Goal: Task Accomplishment & Management: Manage account settings

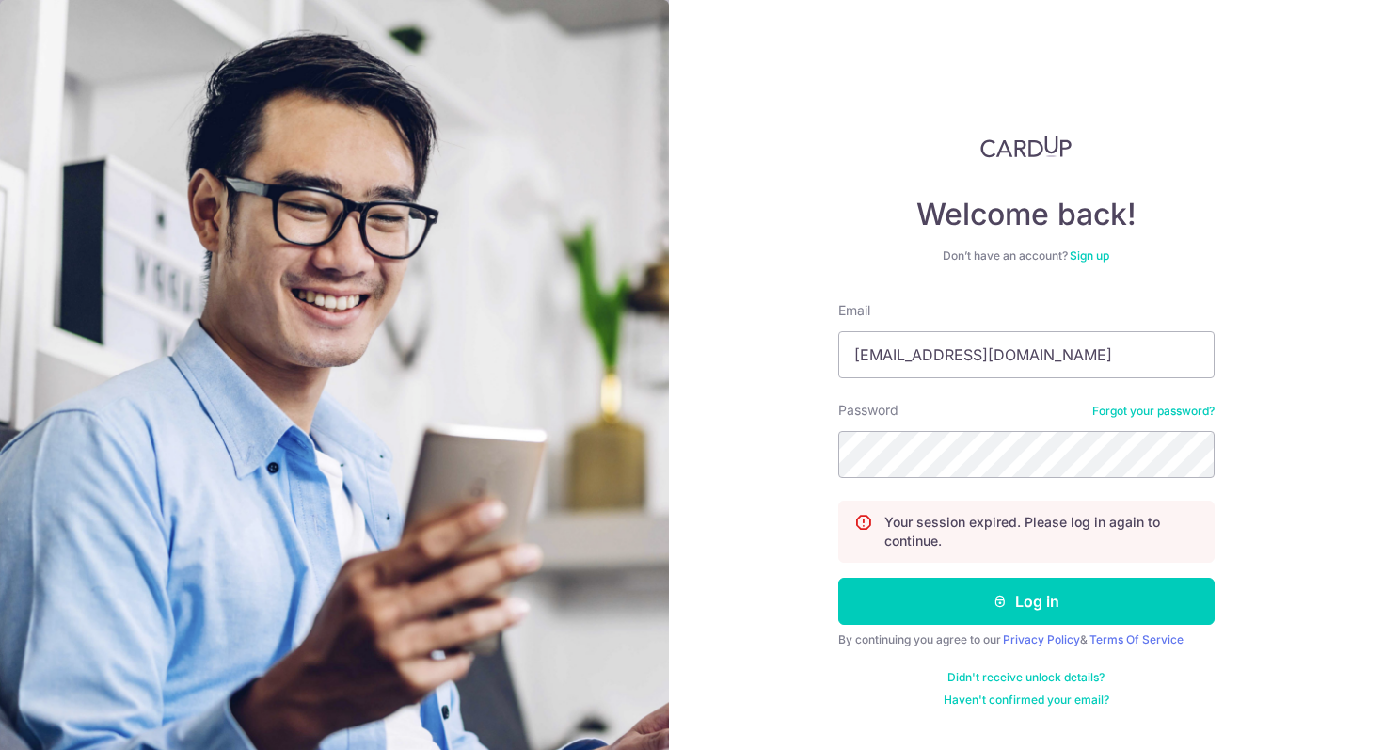
click at [838, 578] on button "Log in" at bounding box center [1026, 601] width 376 height 47
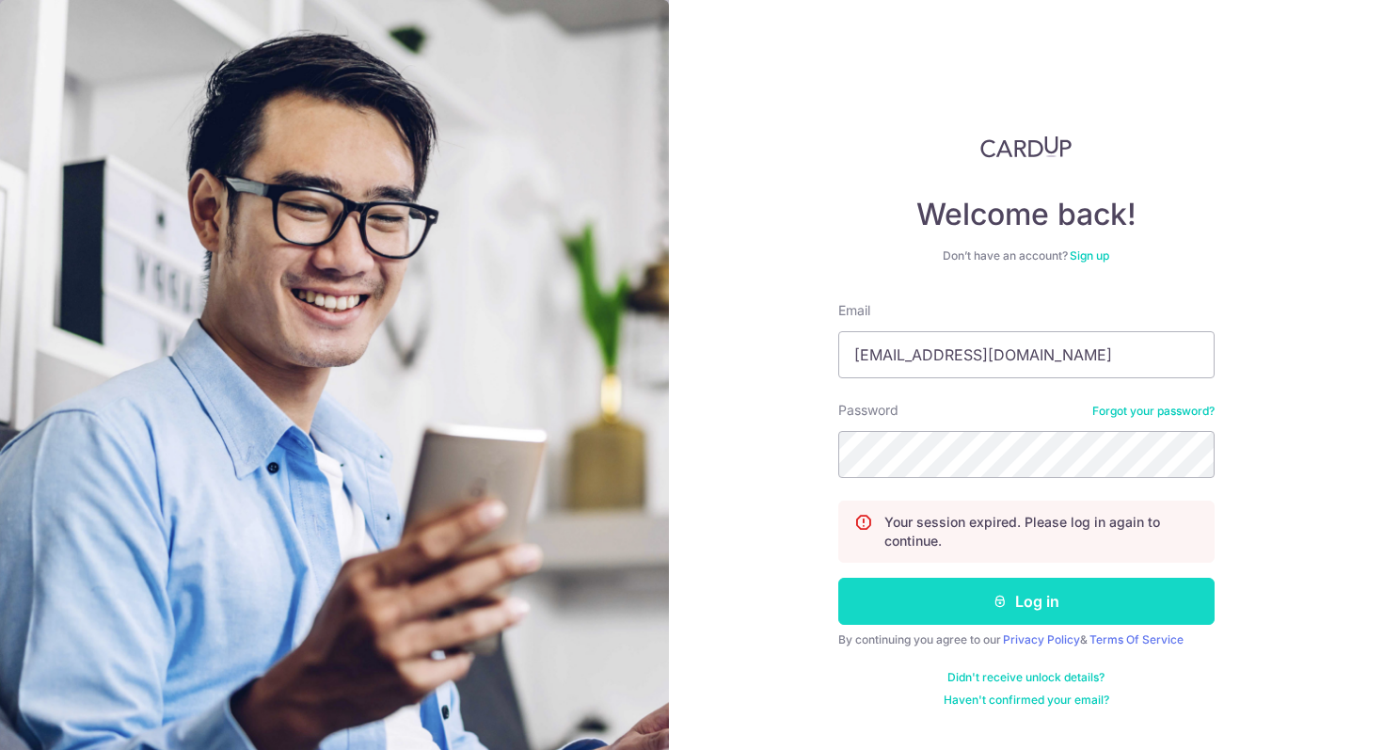
click at [1126, 588] on button "Log in" at bounding box center [1026, 601] width 376 height 47
click at [913, 594] on button "Log in" at bounding box center [1026, 601] width 376 height 47
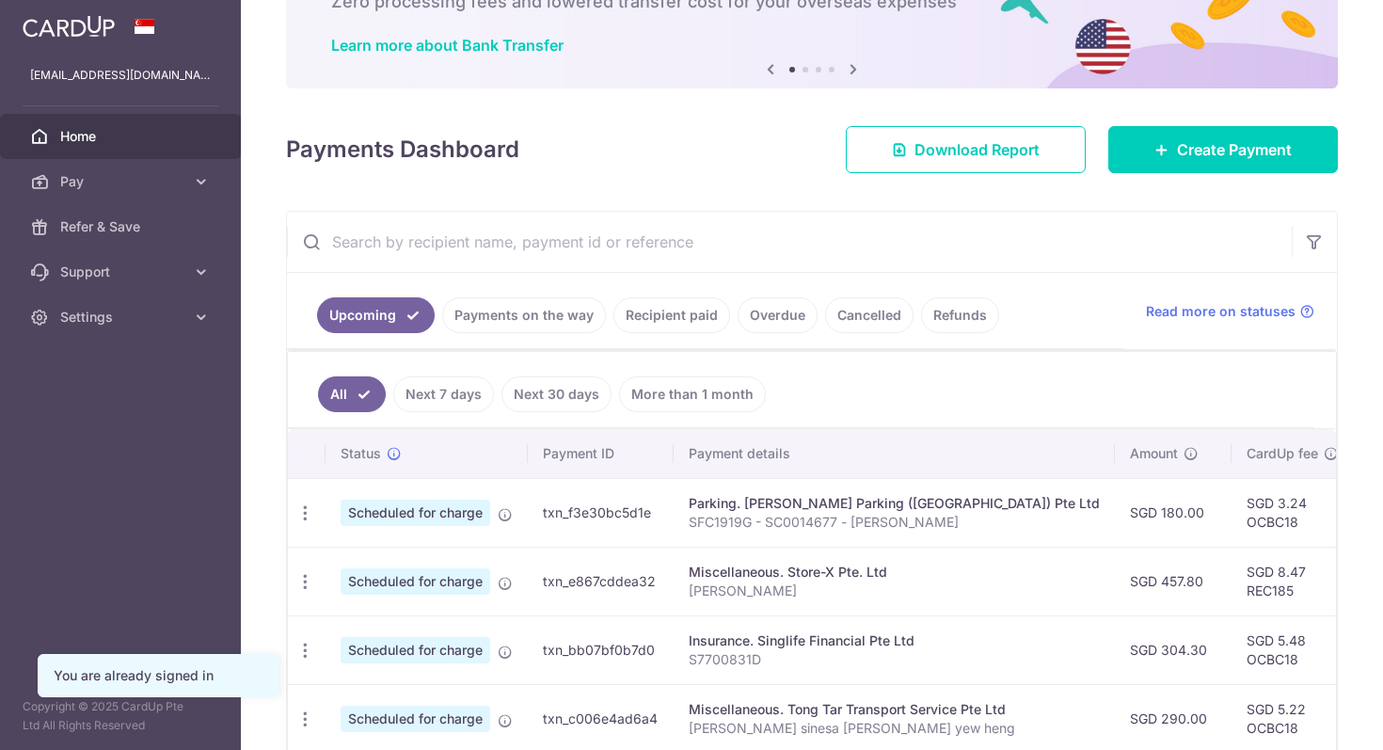
click at [651, 303] on link "Recipient paid" at bounding box center [671, 315] width 117 height 36
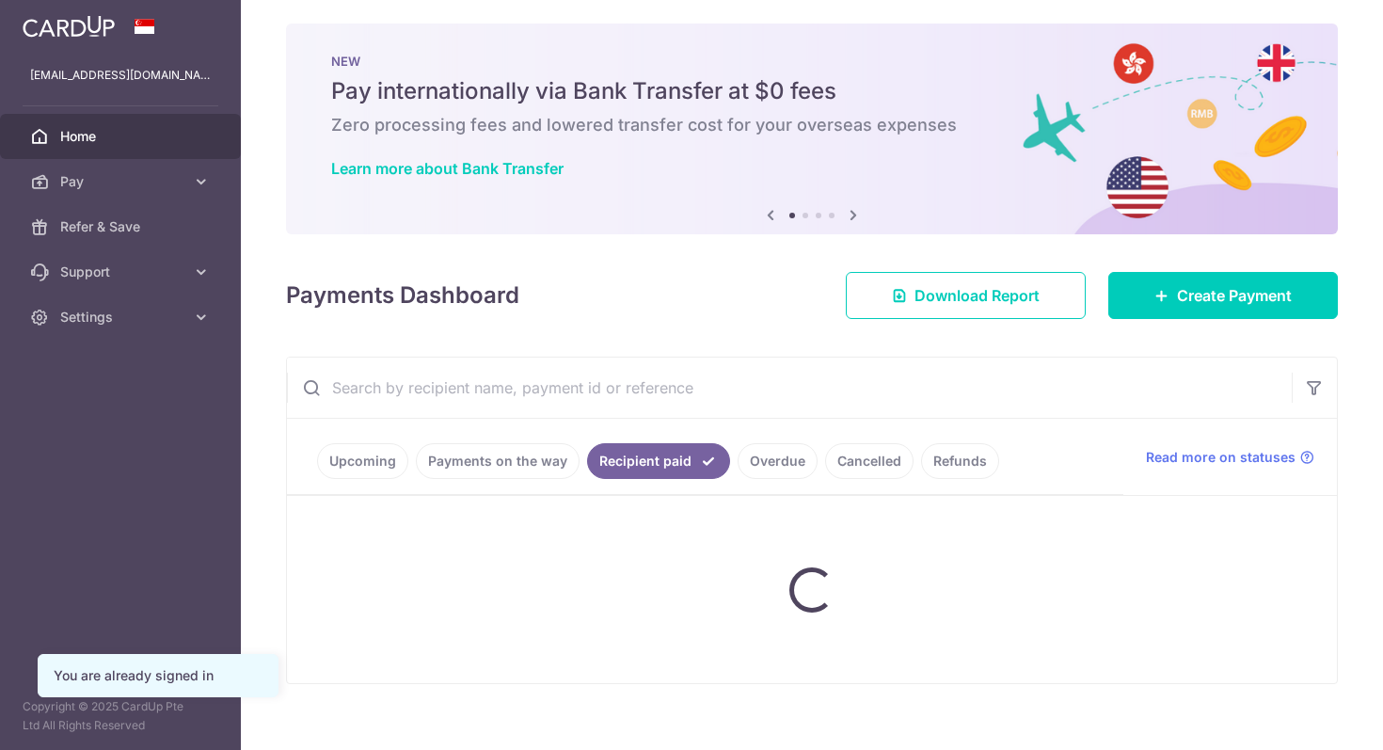
scroll to position [29, 0]
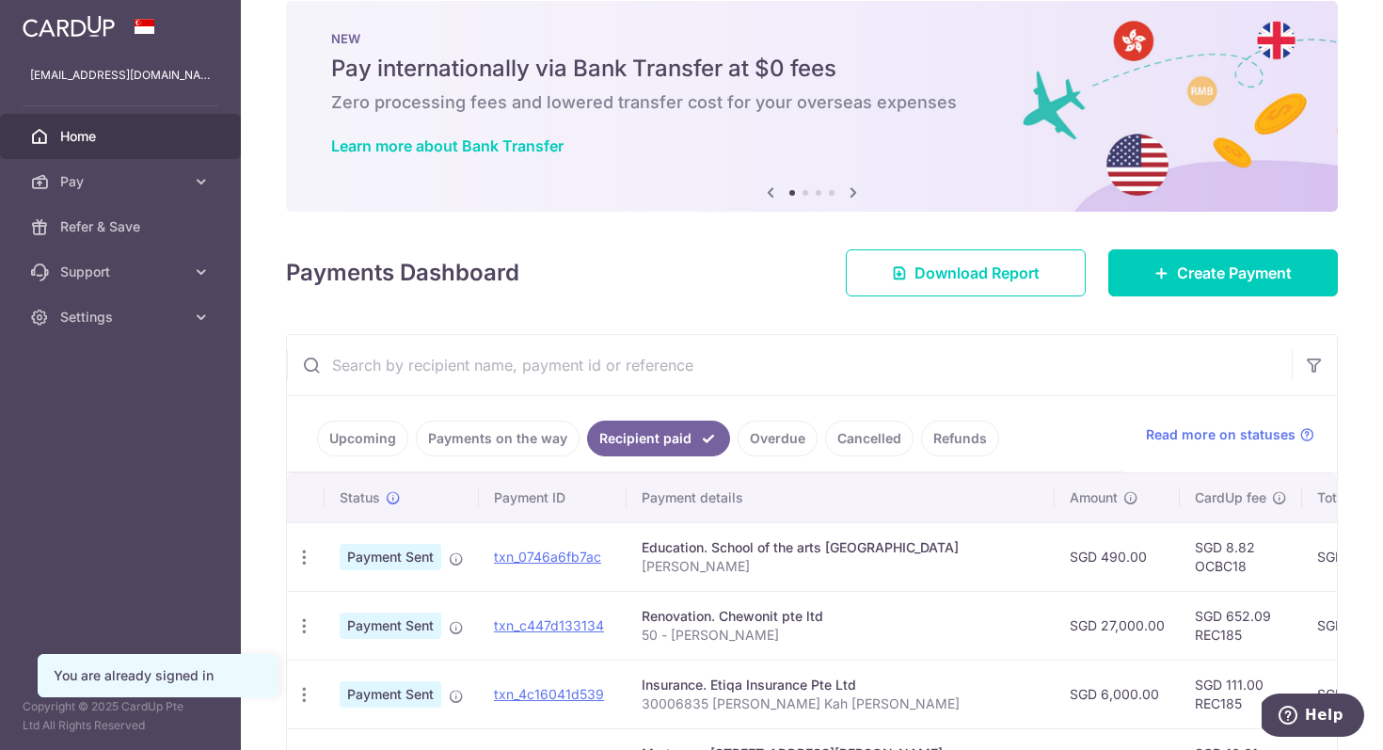
click at [659, 348] on input "text" at bounding box center [789, 365] width 1005 height 60
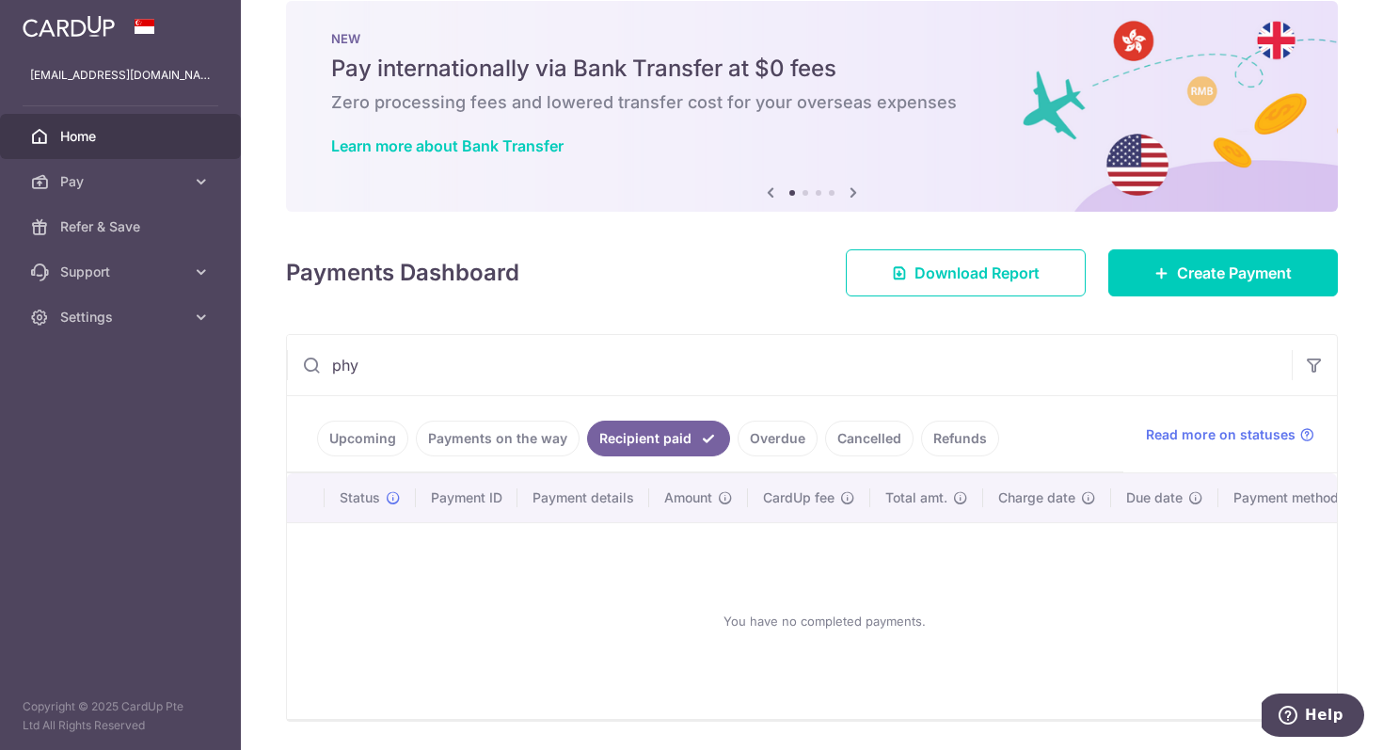
click at [351, 433] on link "Upcoming" at bounding box center [362, 438] width 91 height 36
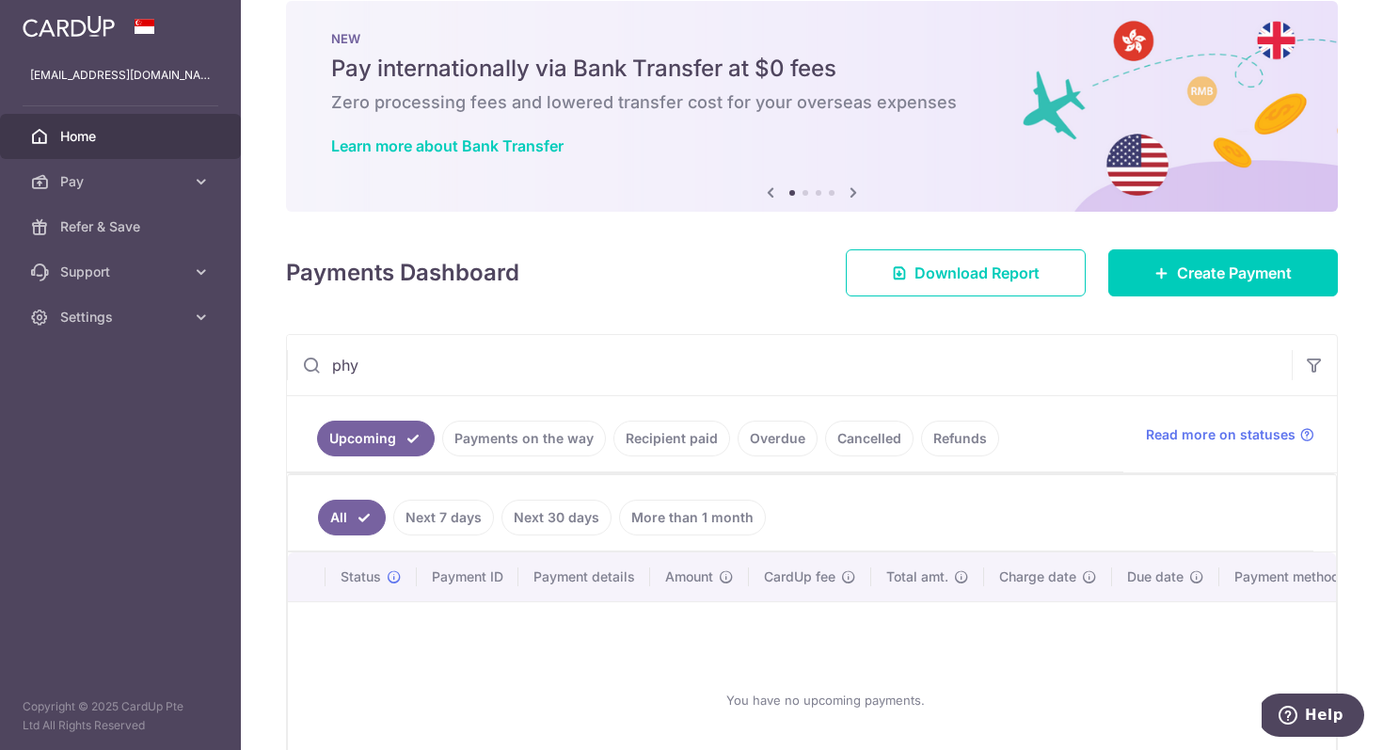
click at [410, 370] on input "phy" at bounding box center [789, 365] width 1005 height 60
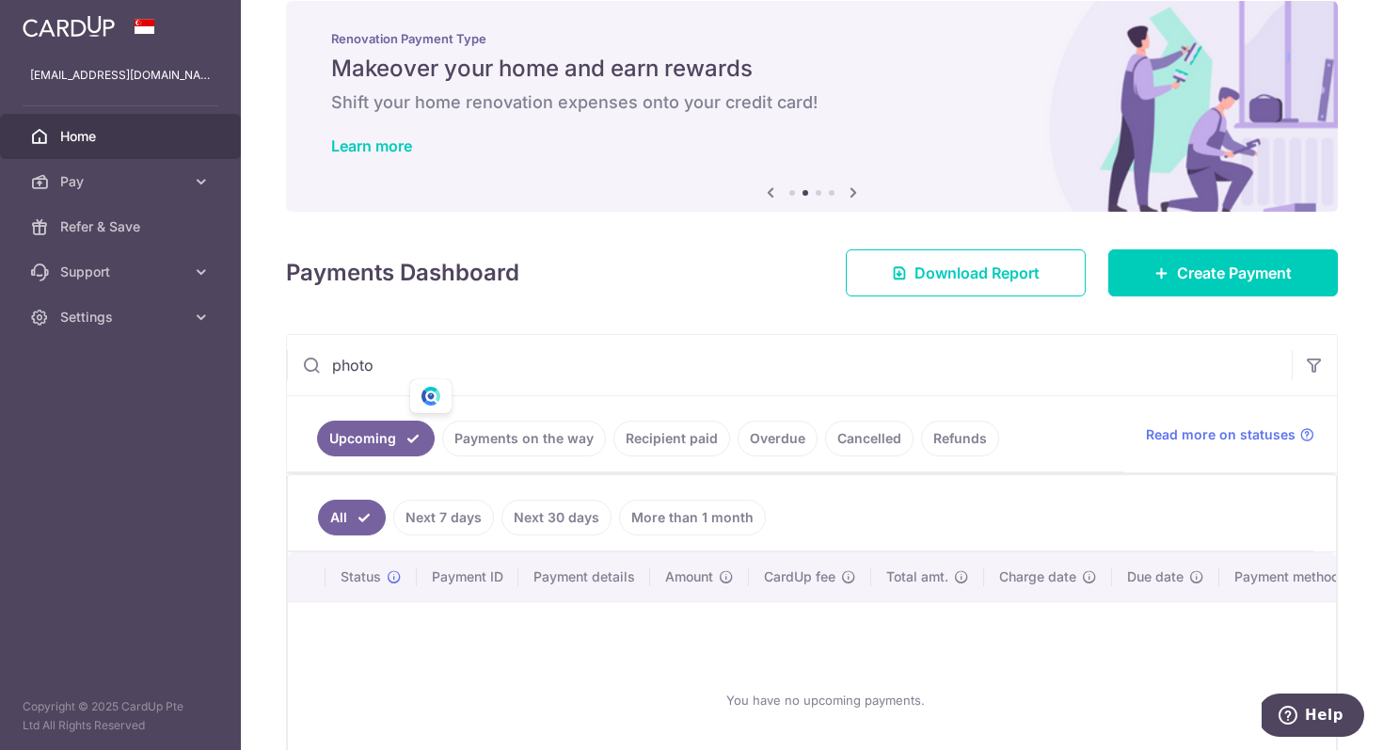
type input "photo"
click at [548, 433] on link "Payments on the way" at bounding box center [524, 438] width 164 height 36
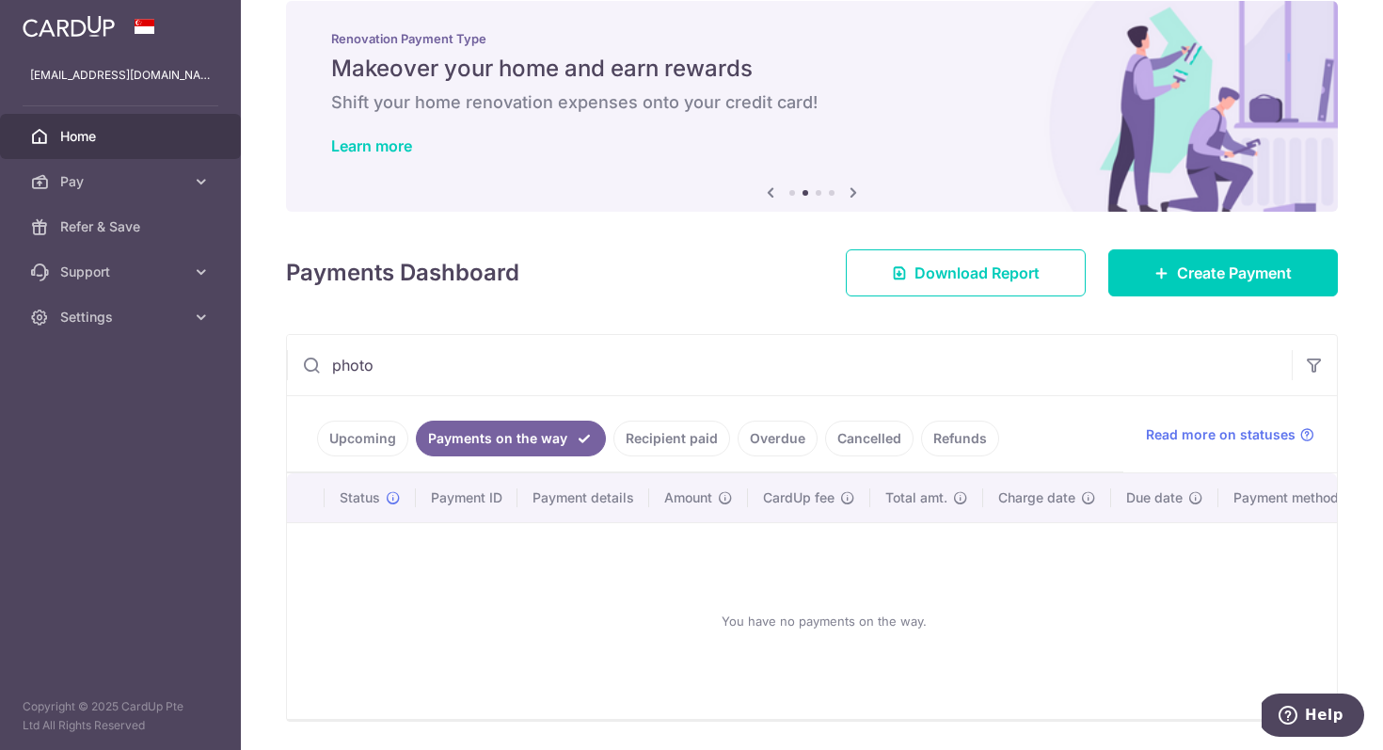
click at [652, 435] on link "Recipient paid" at bounding box center [671, 438] width 117 height 36
click at [404, 358] on input "photo" at bounding box center [789, 365] width 1005 height 60
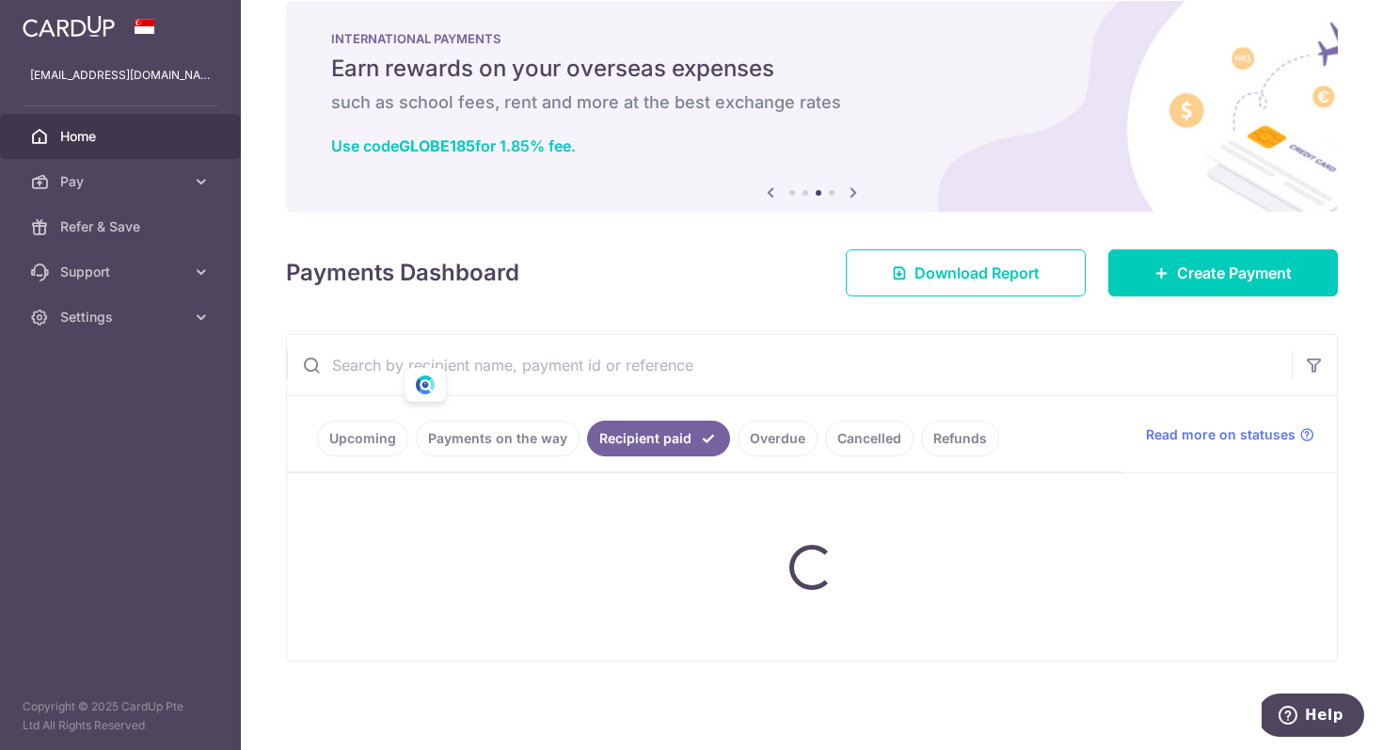
click at [728, 285] on div "Payments Dashboard Download Report Create Payment" at bounding box center [812, 269] width 1052 height 55
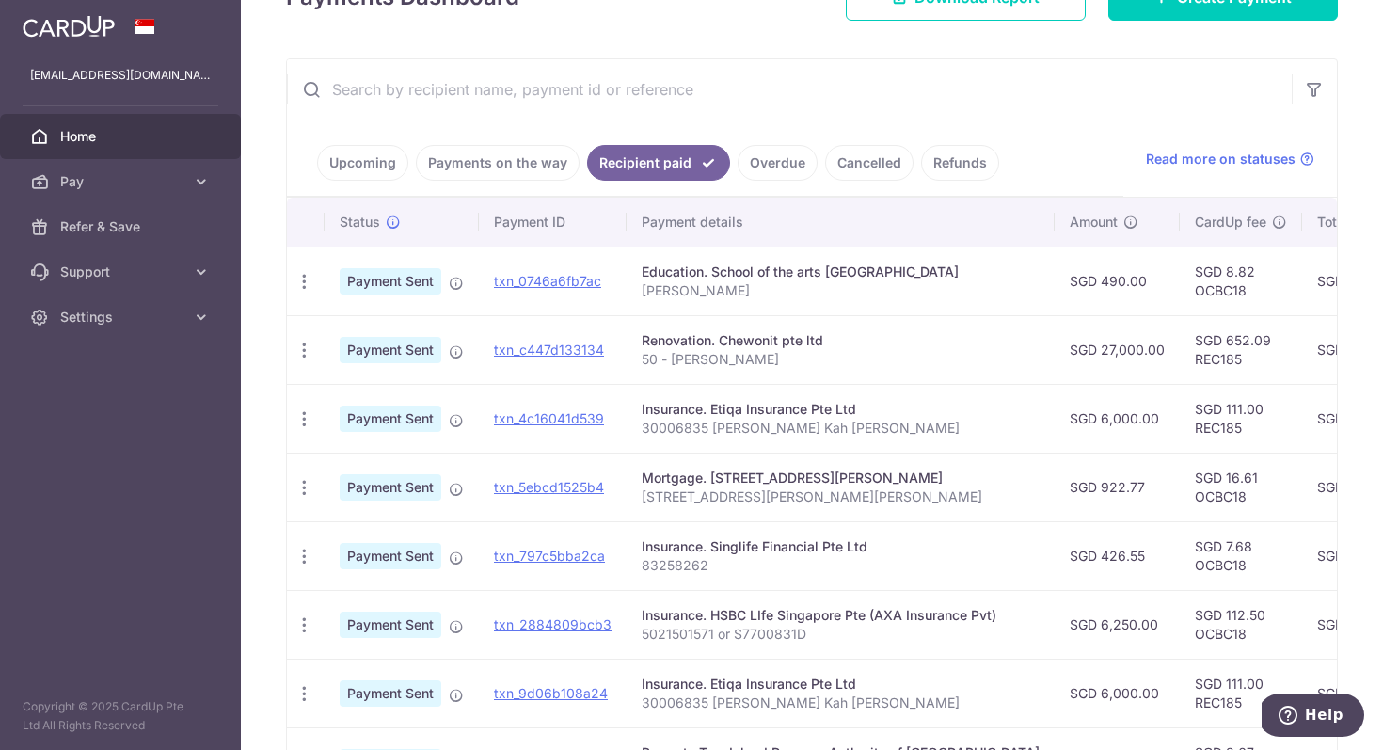
scroll to position [0, 0]
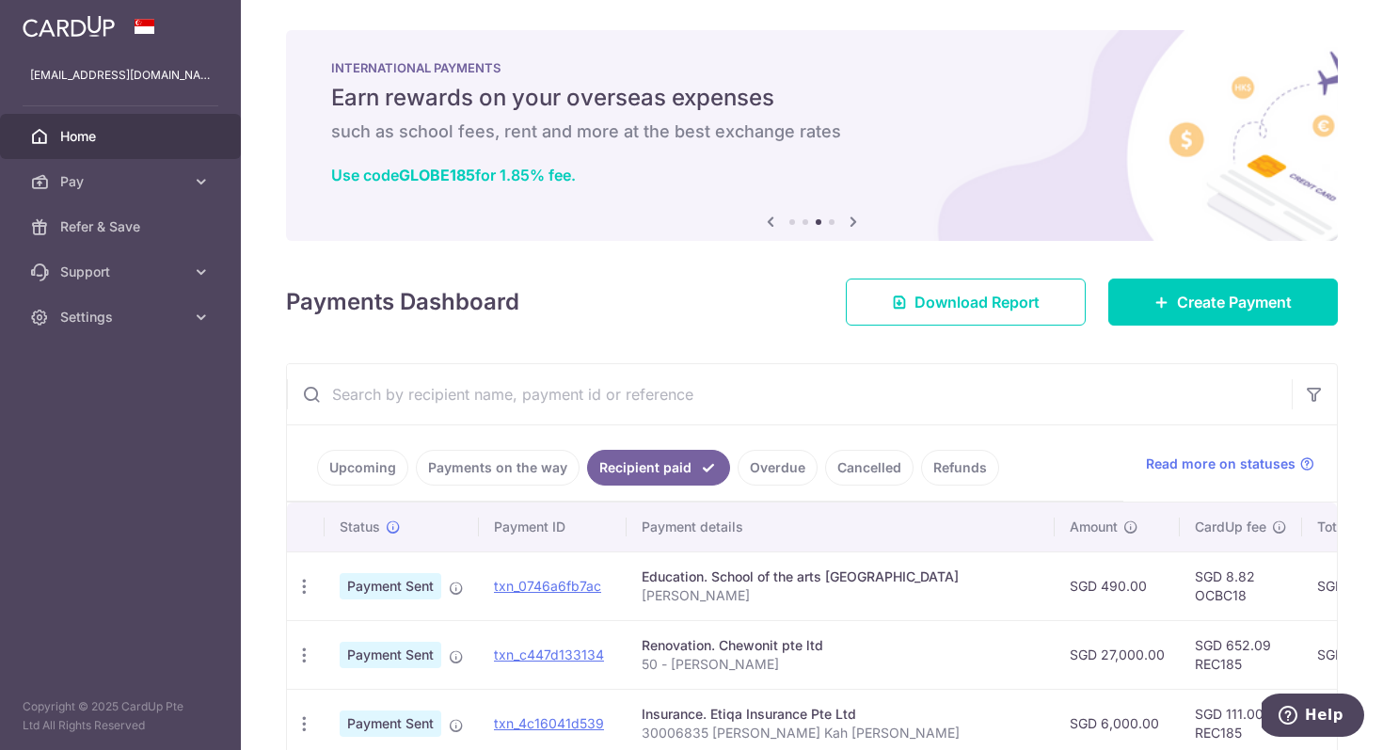
click at [361, 468] on link "Upcoming" at bounding box center [362, 468] width 91 height 36
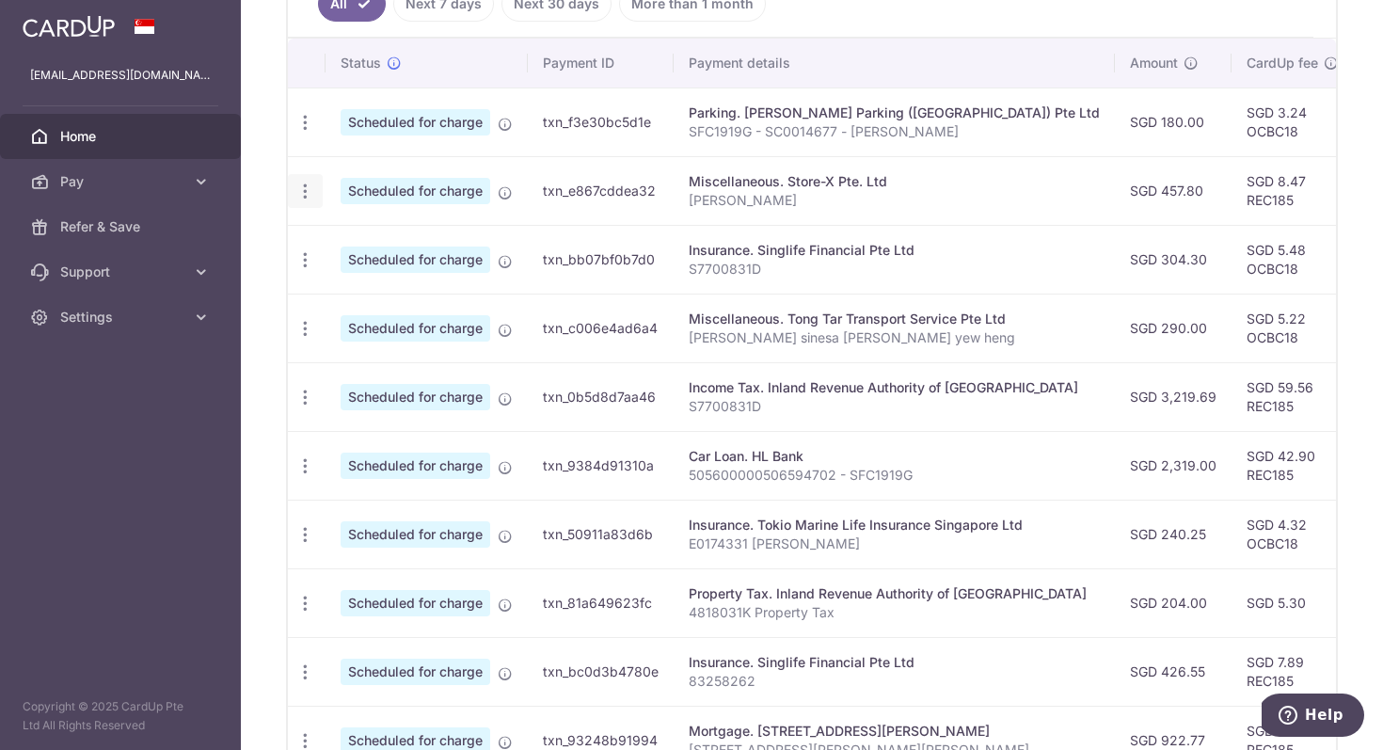
click at [302, 193] on icon "button" at bounding box center [305, 192] width 20 height 20
click at [388, 283] on span "Cancel payment" at bounding box center [405, 288] width 126 height 23
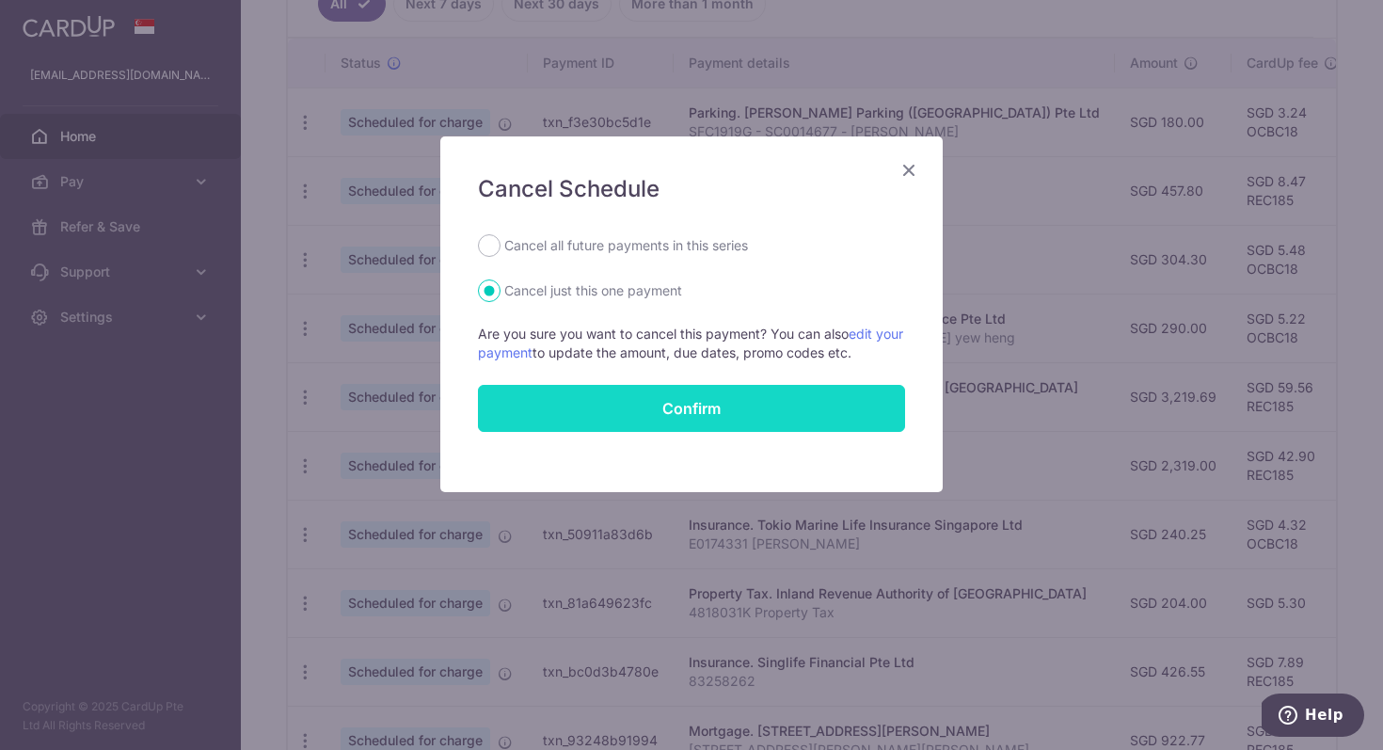
click at [727, 404] on button "Confirm" at bounding box center [691, 408] width 427 height 47
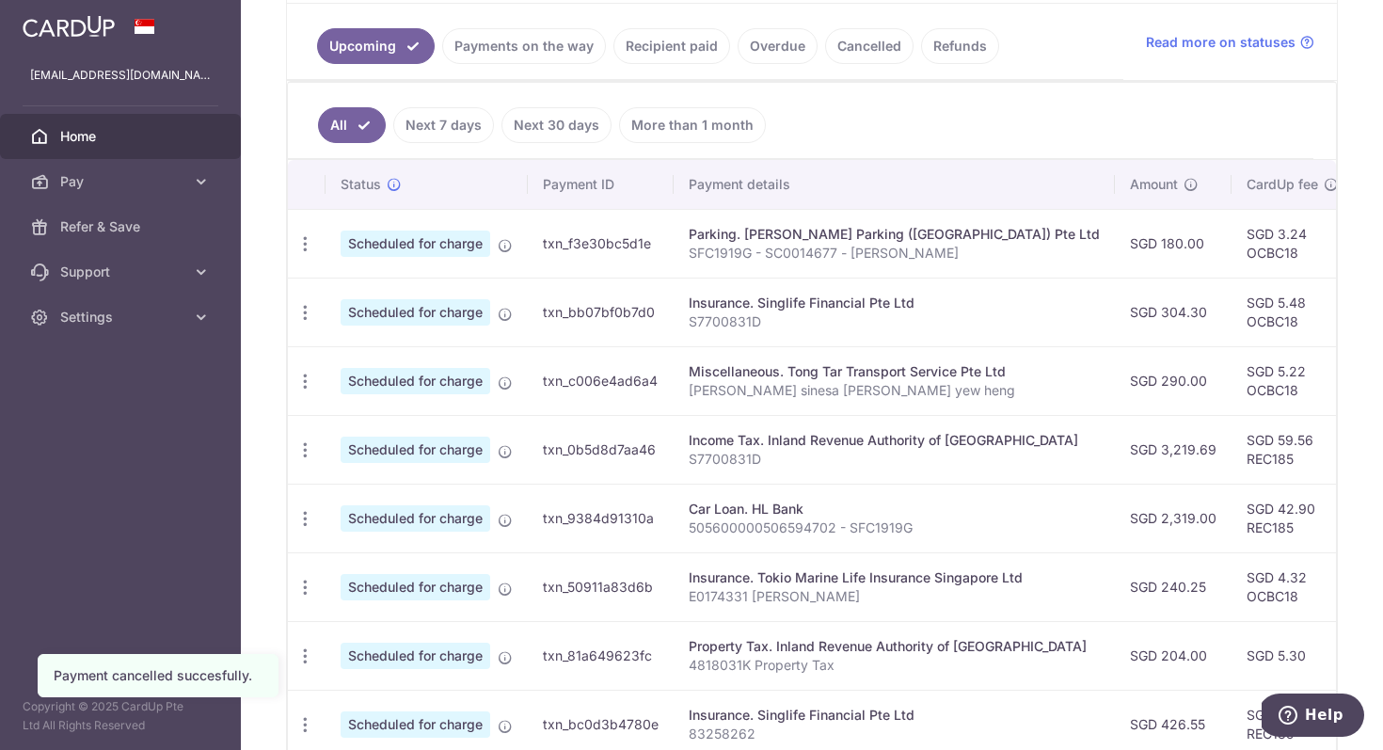
scroll to position [419, 0]
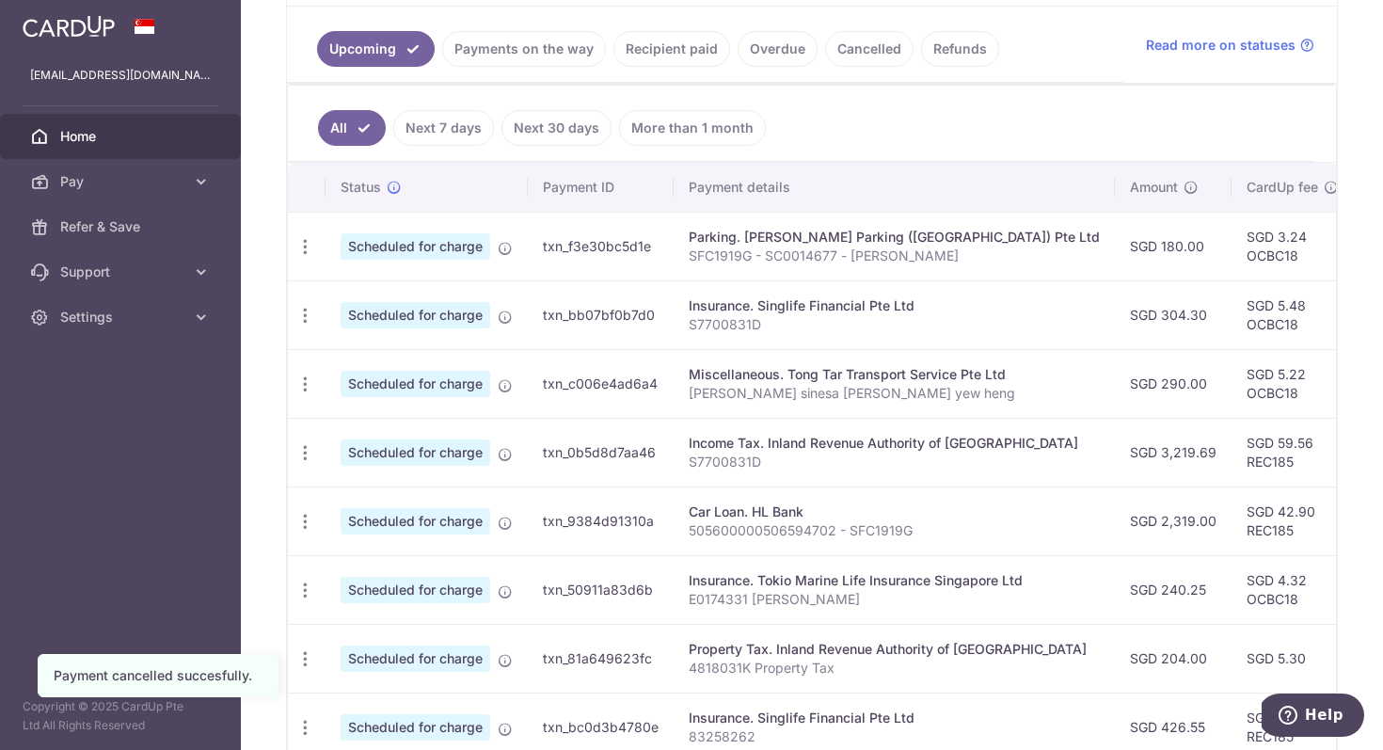
click at [660, 54] on link "Recipient paid" at bounding box center [671, 49] width 117 height 36
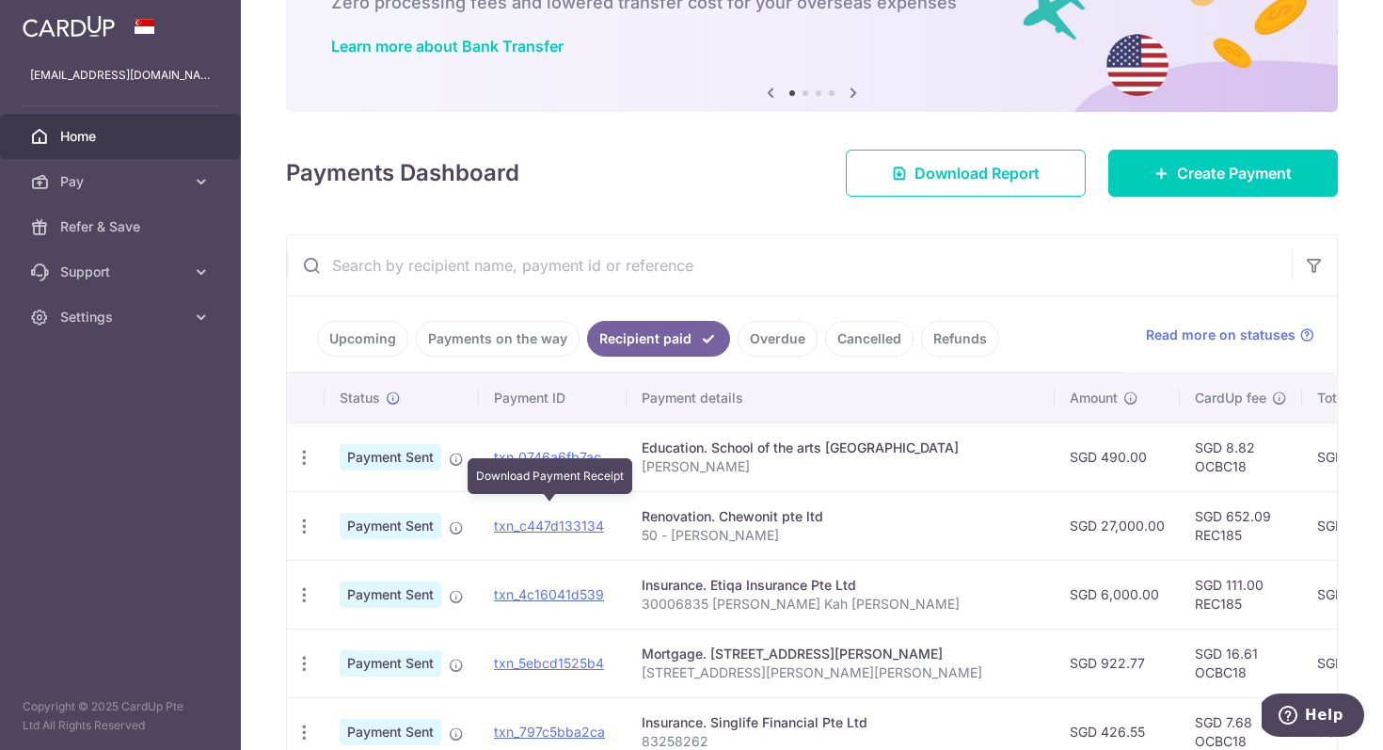
scroll to position [0, 0]
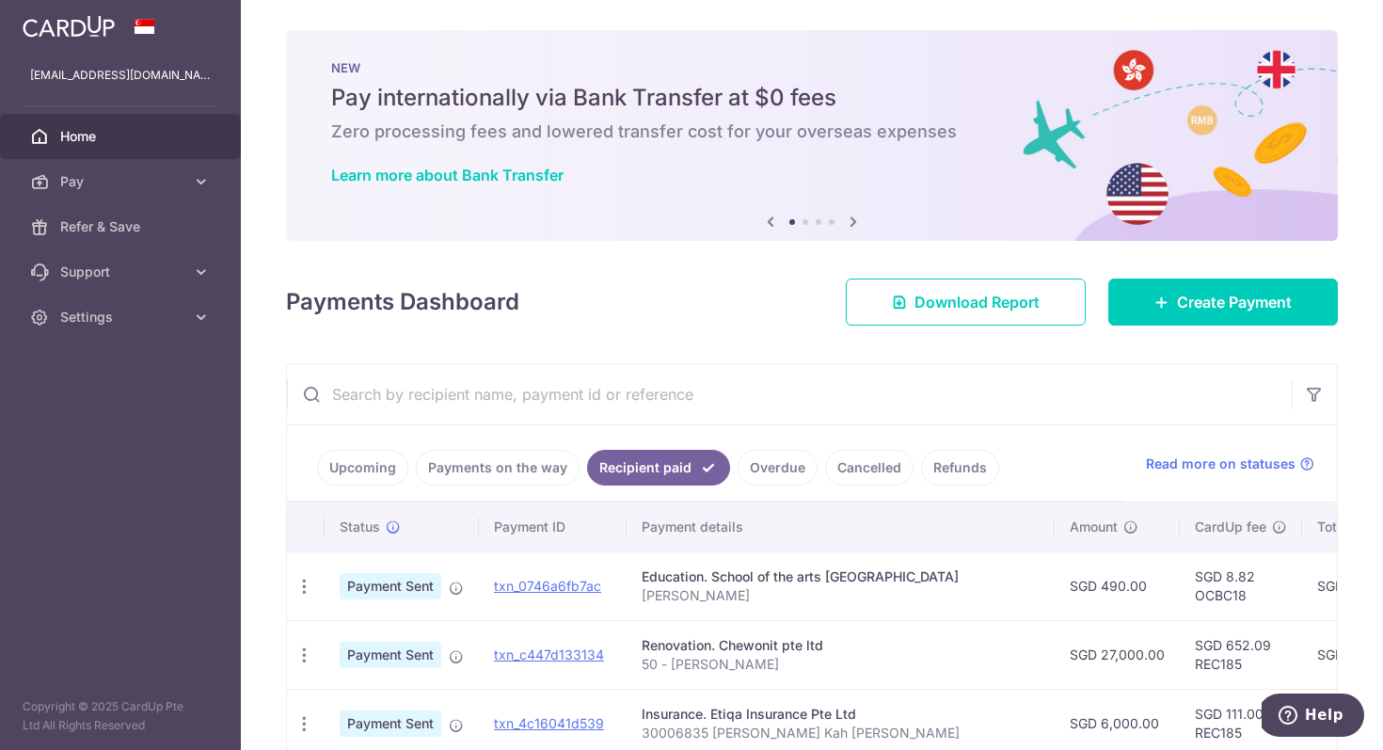
click at [511, 393] on input "text" at bounding box center [789, 394] width 1005 height 60
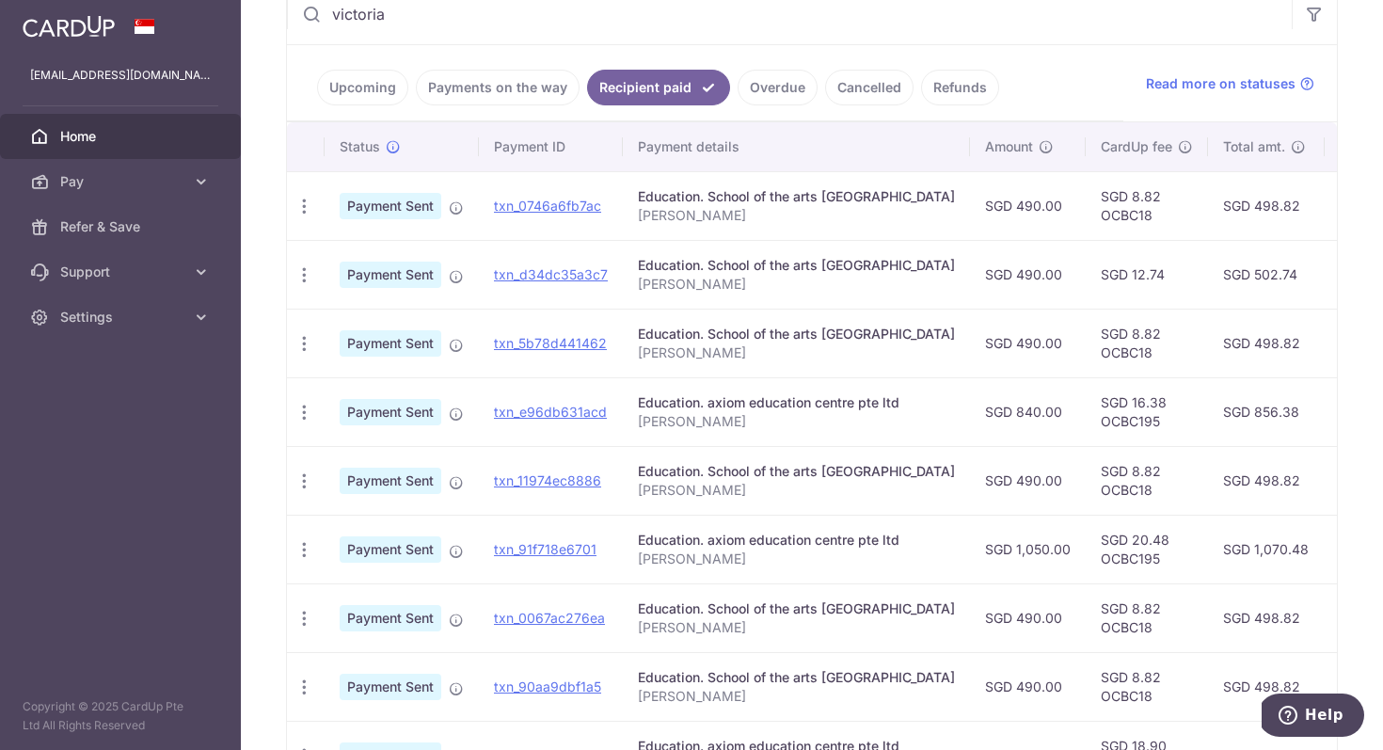
click at [350, 82] on link "Upcoming" at bounding box center [362, 88] width 91 height 36
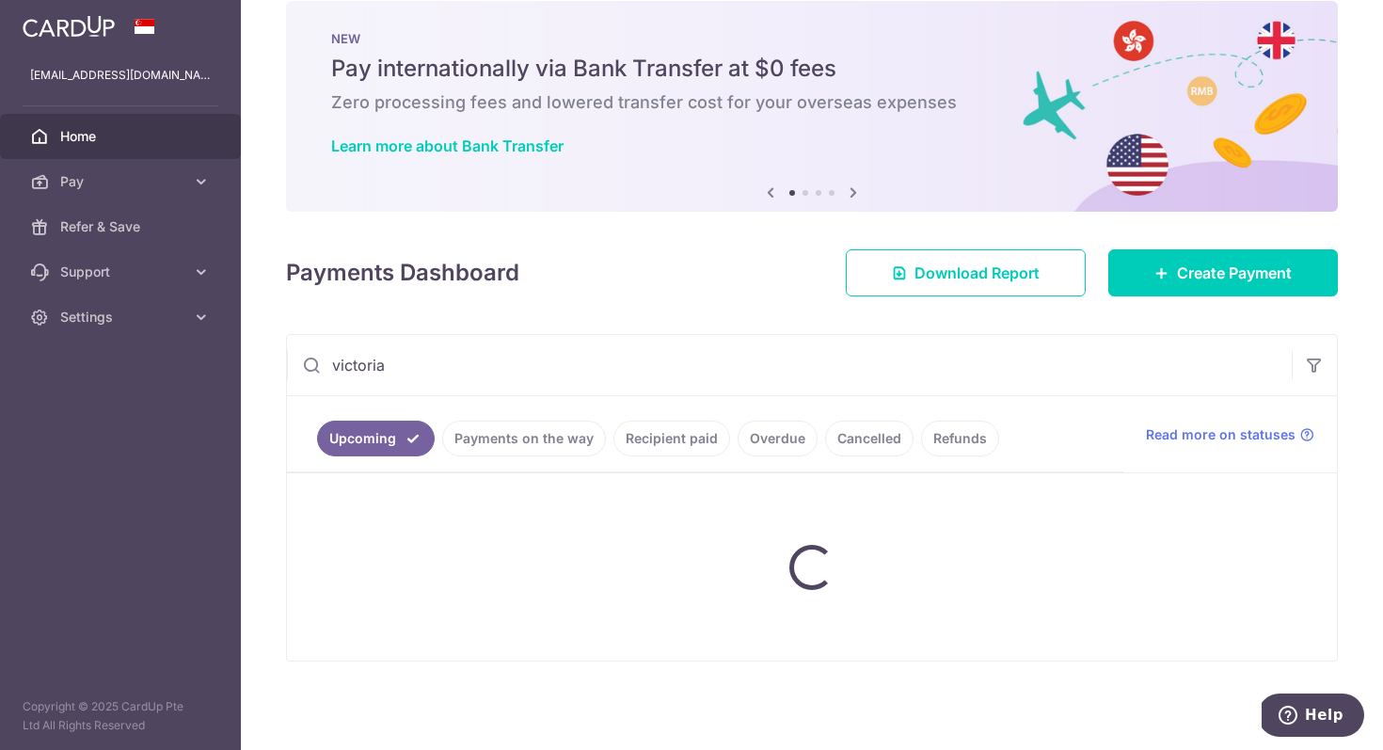
scroll to position [110, 0]
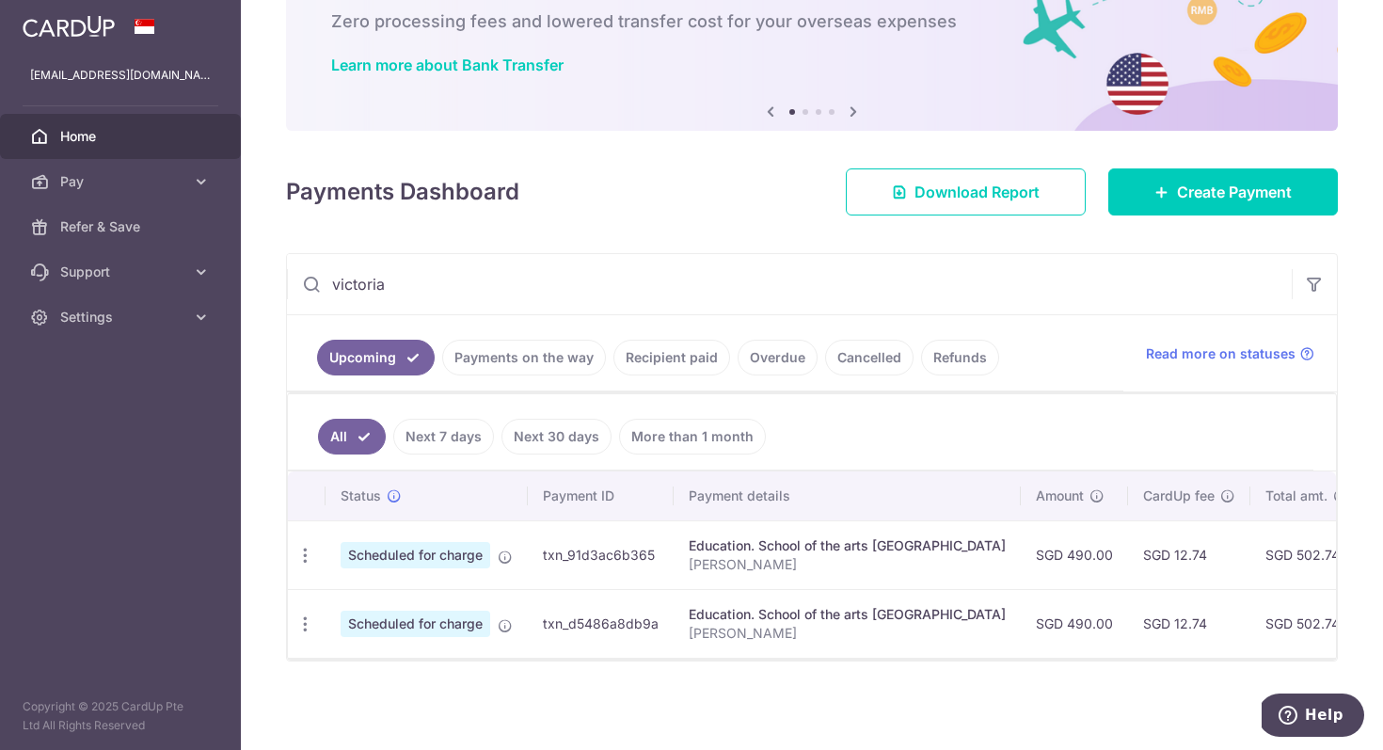
click at [658, 356] on link "Recipient paid" at bounding box center [671, 358] width 117 height 36
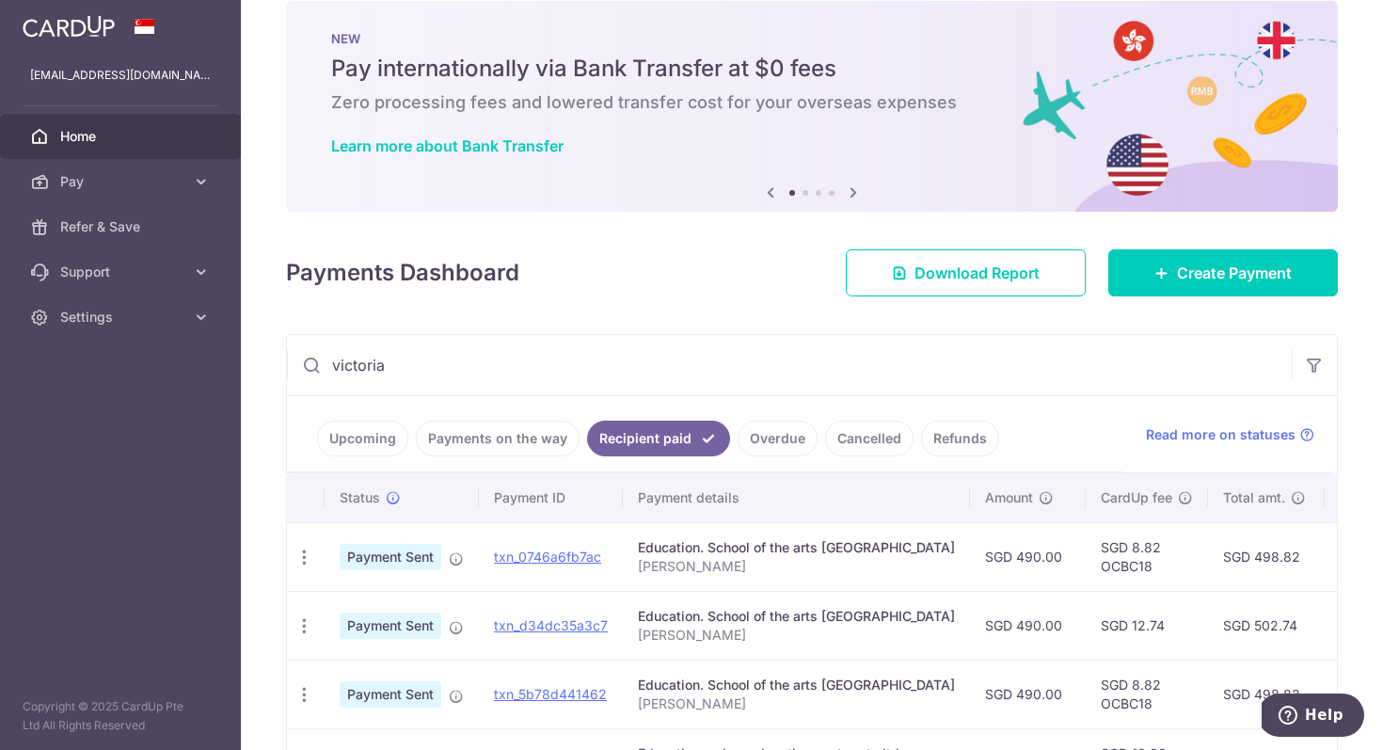
scroll to position [380, 0]
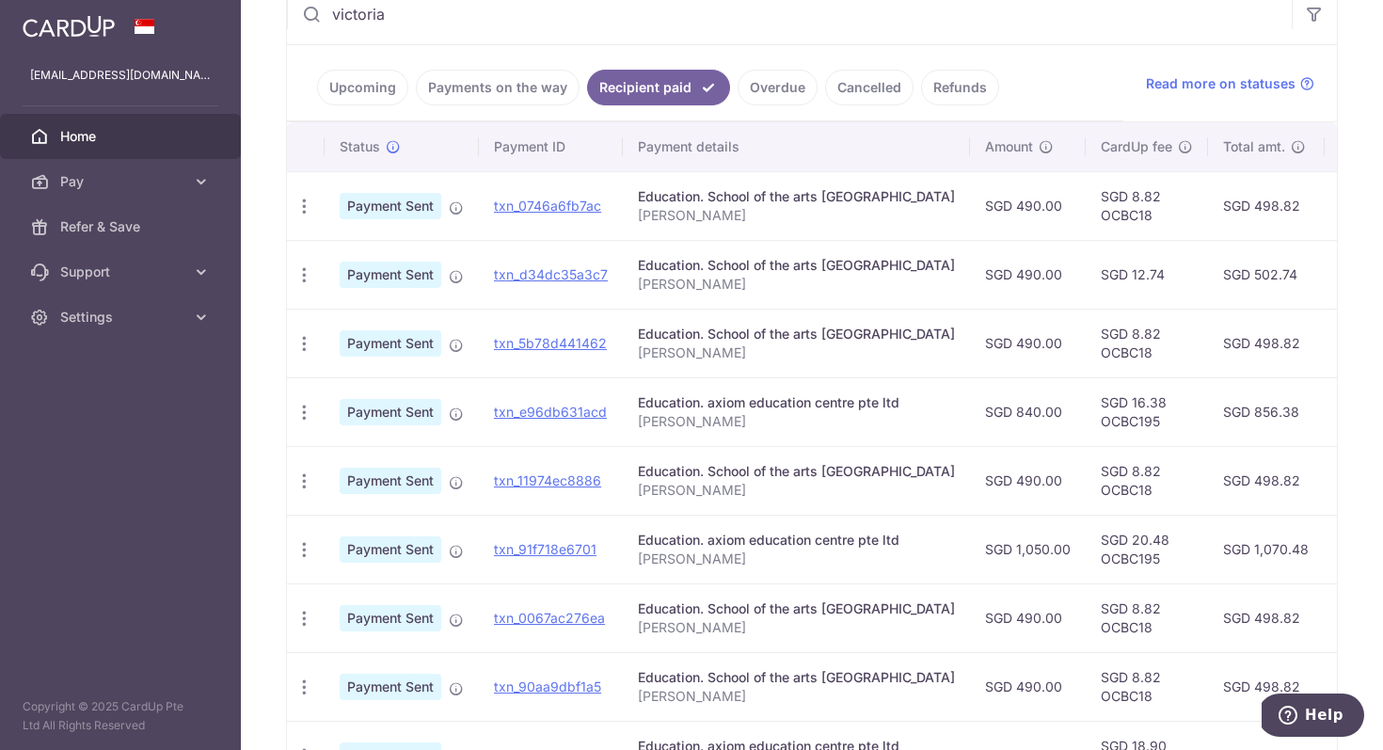
click at [852, 86] on link "Cancelled" at bounding box center [869, 88] width 88 height 36
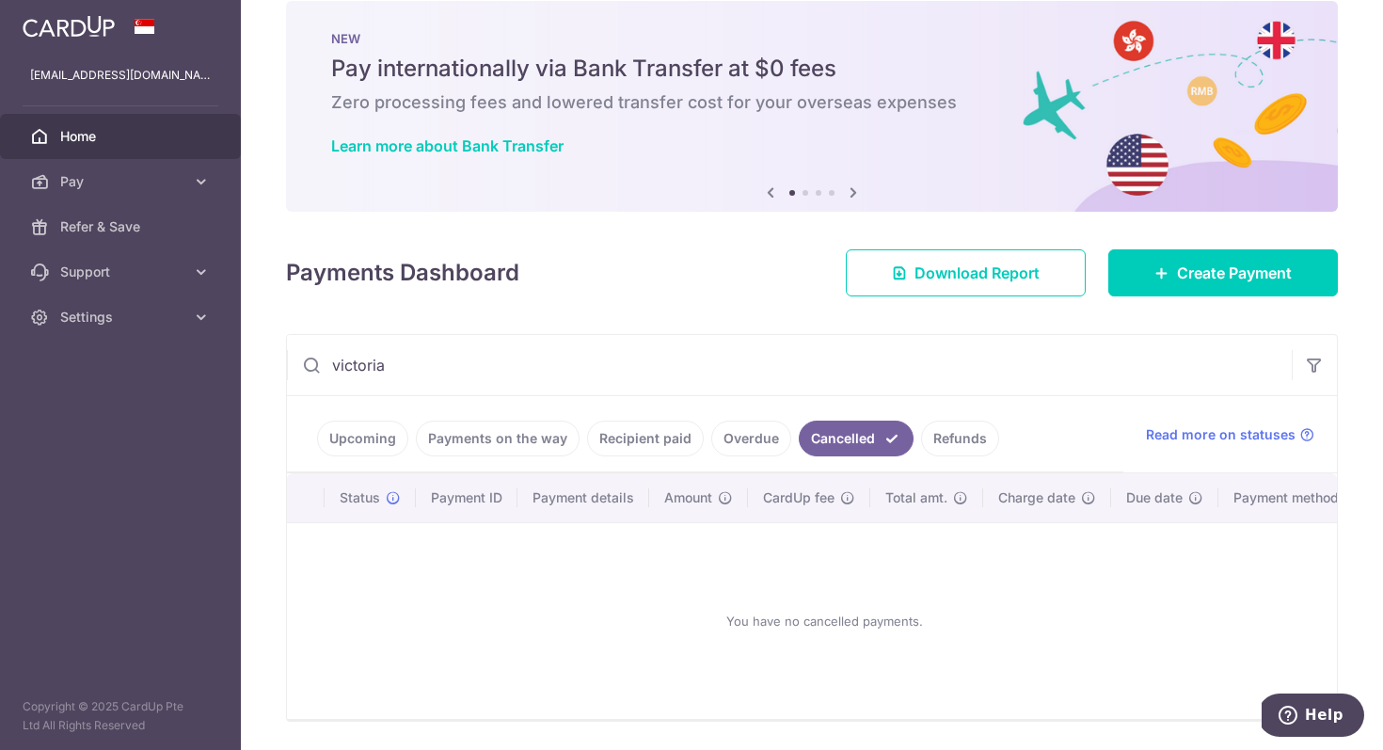
scroll to position [89, 0]
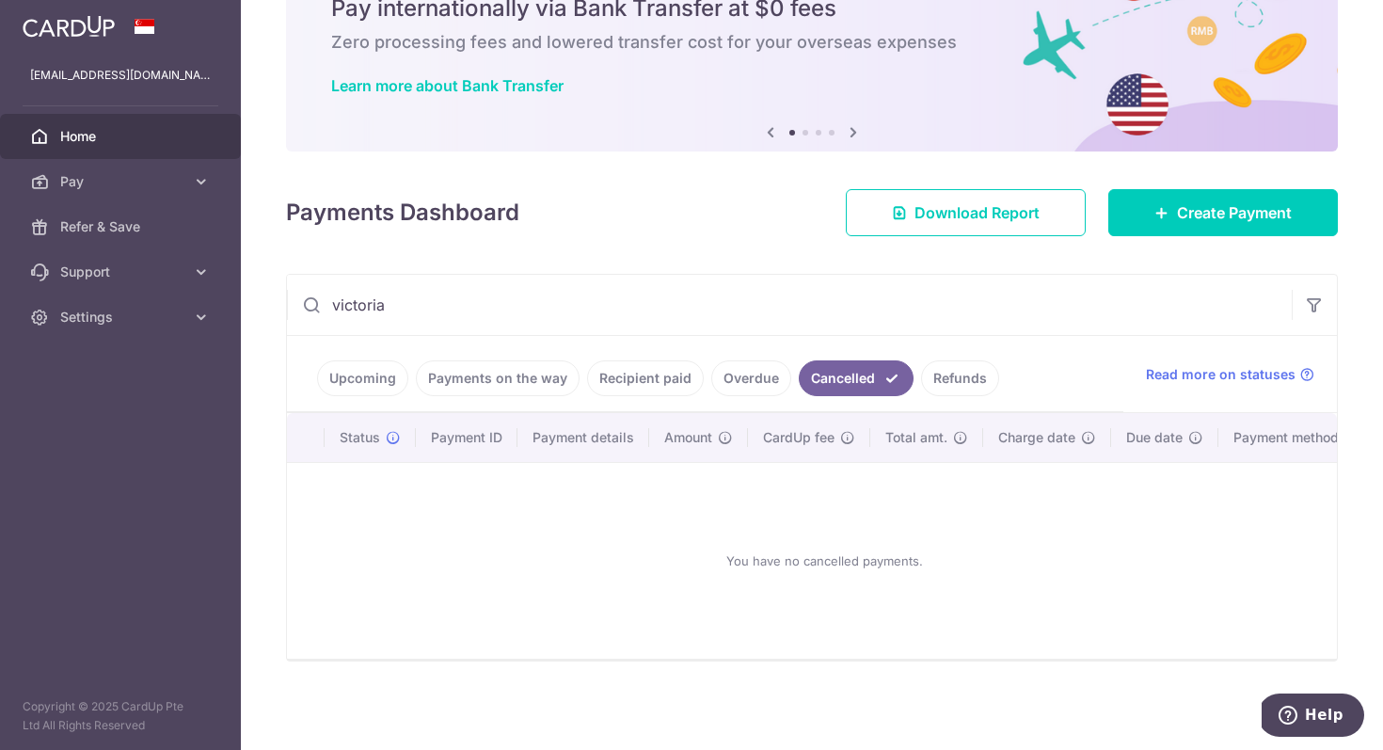
click at [657, 272] on div "× Pause Schedule Pause all future payments in this series Pause just this one p…" at bounding box center [812, 375] width 1142 height 750
click at [669, 294] on input "victoria" at bounding box center [789, 305] width 1005 height 60
type input "photo"
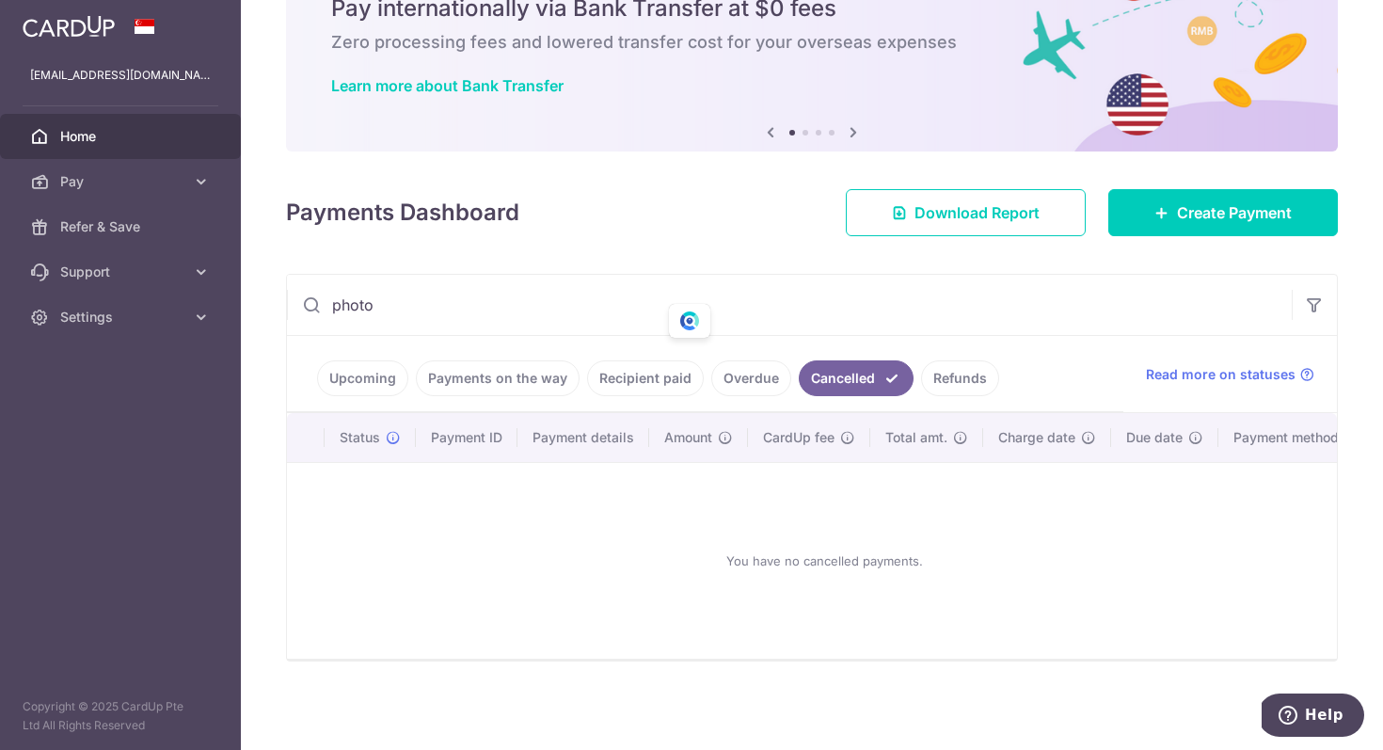
click at [944, 385] on link "Refunds" at bounding box center [960, 378] width 78 height 36
click at [775, 303] on input "photo" at bounding box center [789, 305] width 1005 height 60
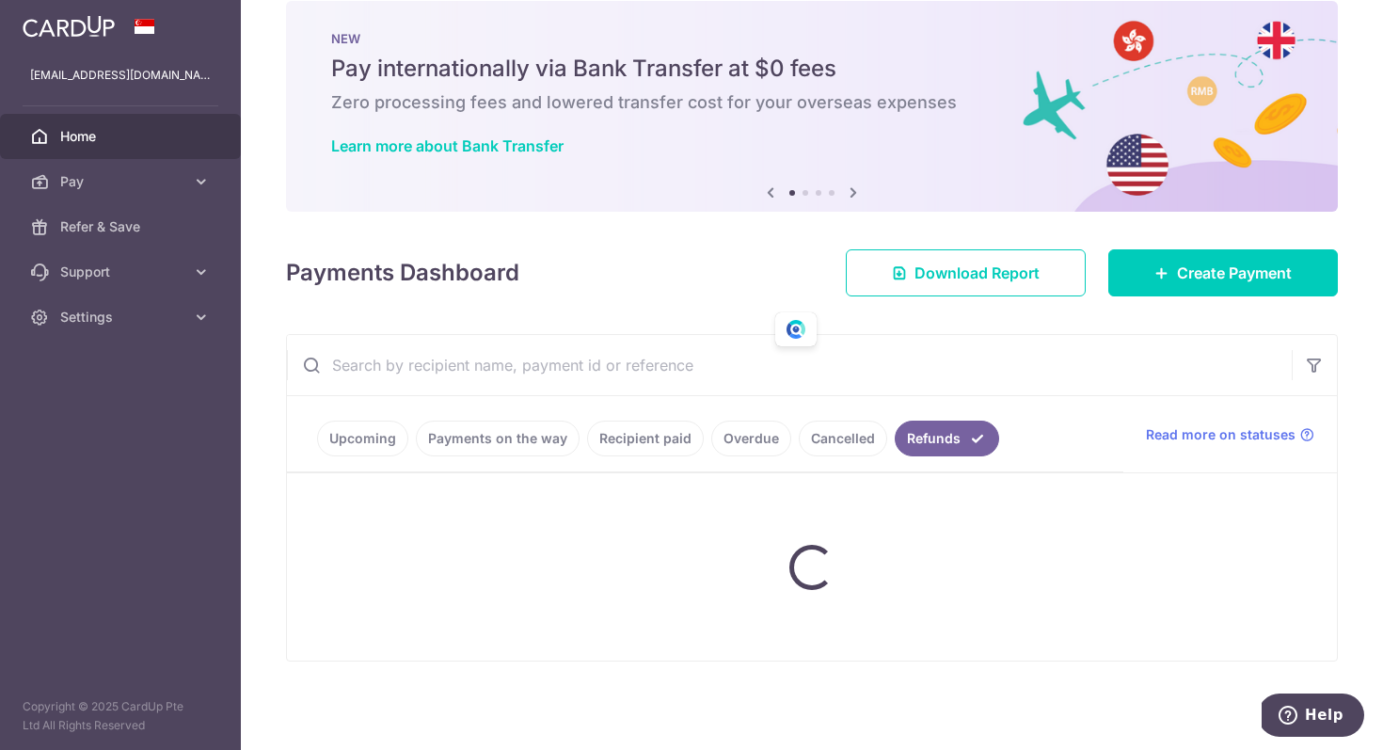
scroll to position [0, 0]
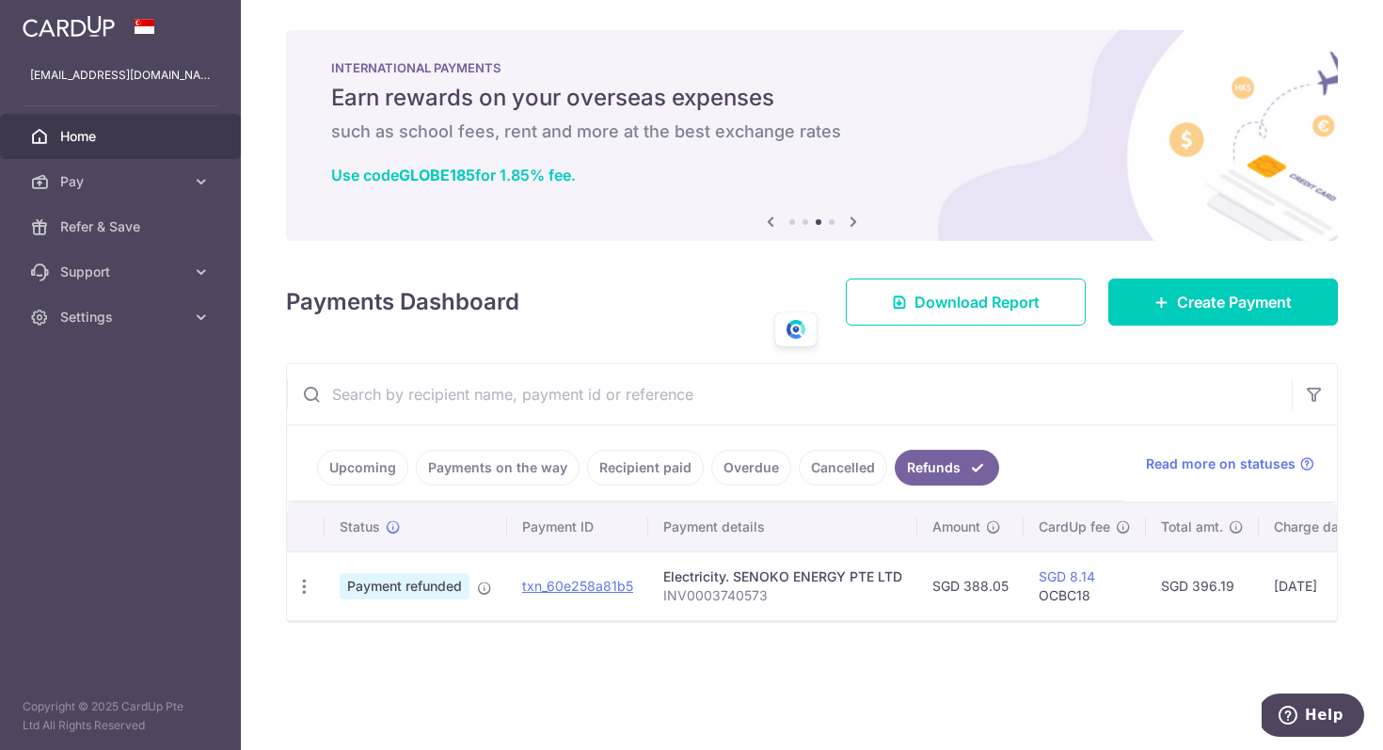
click at [628, 461] on link "Recipient paid" at bounding box center [645, 468] width 117 height 36
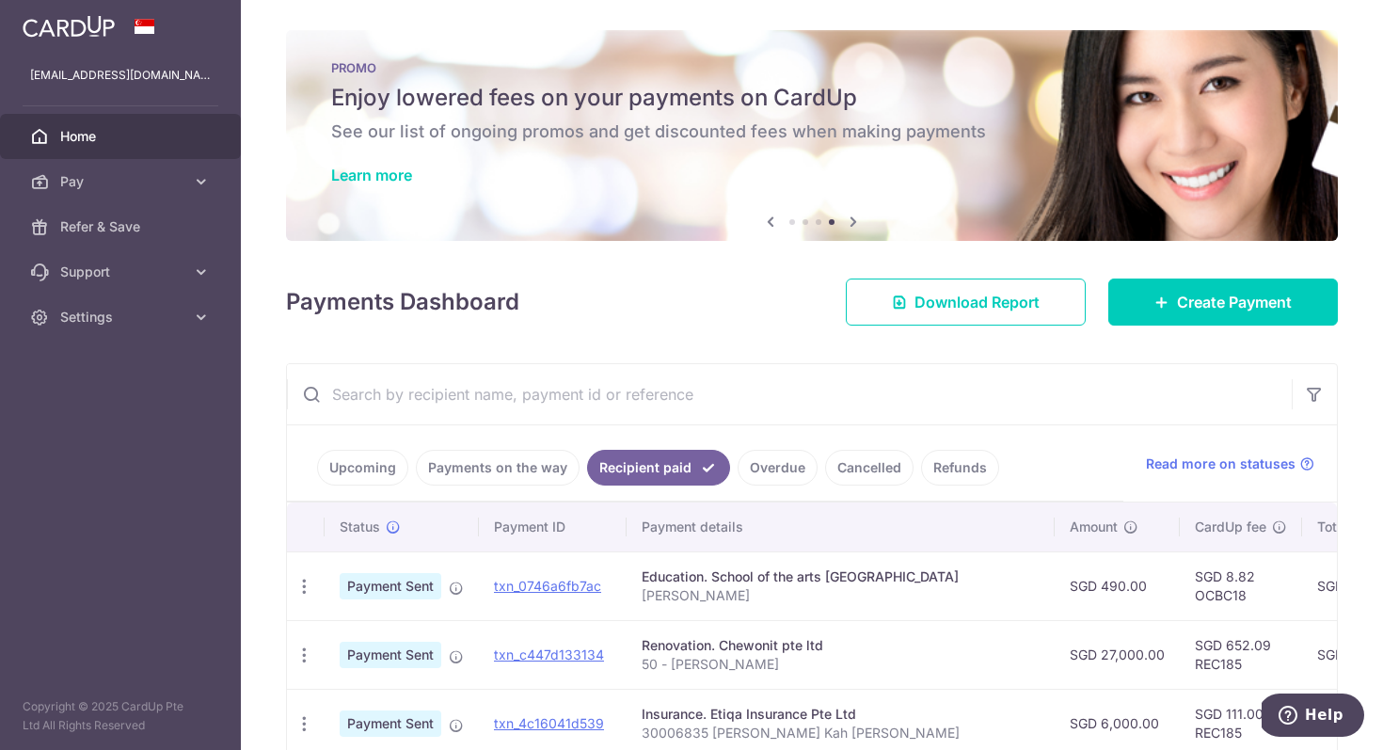
scroll to position [50, 0]
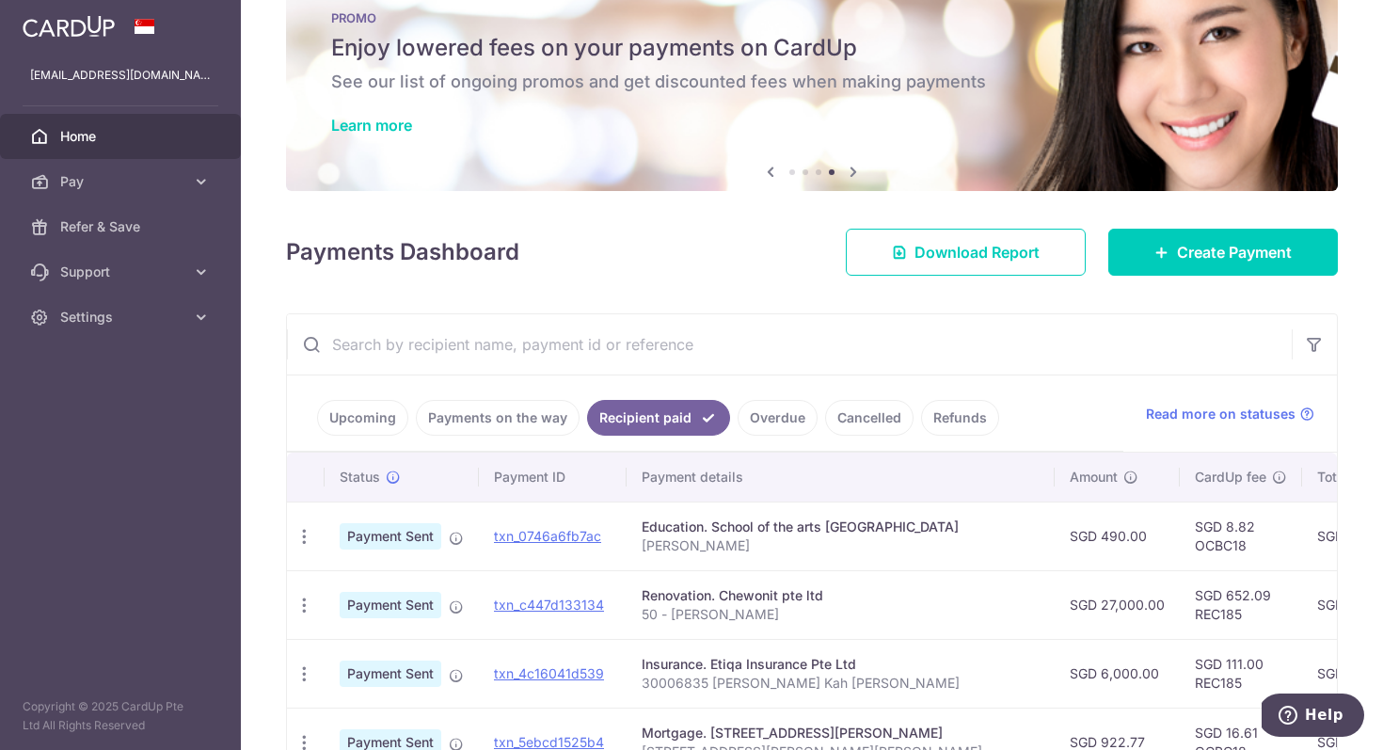
click at [581, 329] on input "text" at bounding box center [789, 344] width 1005 height 60
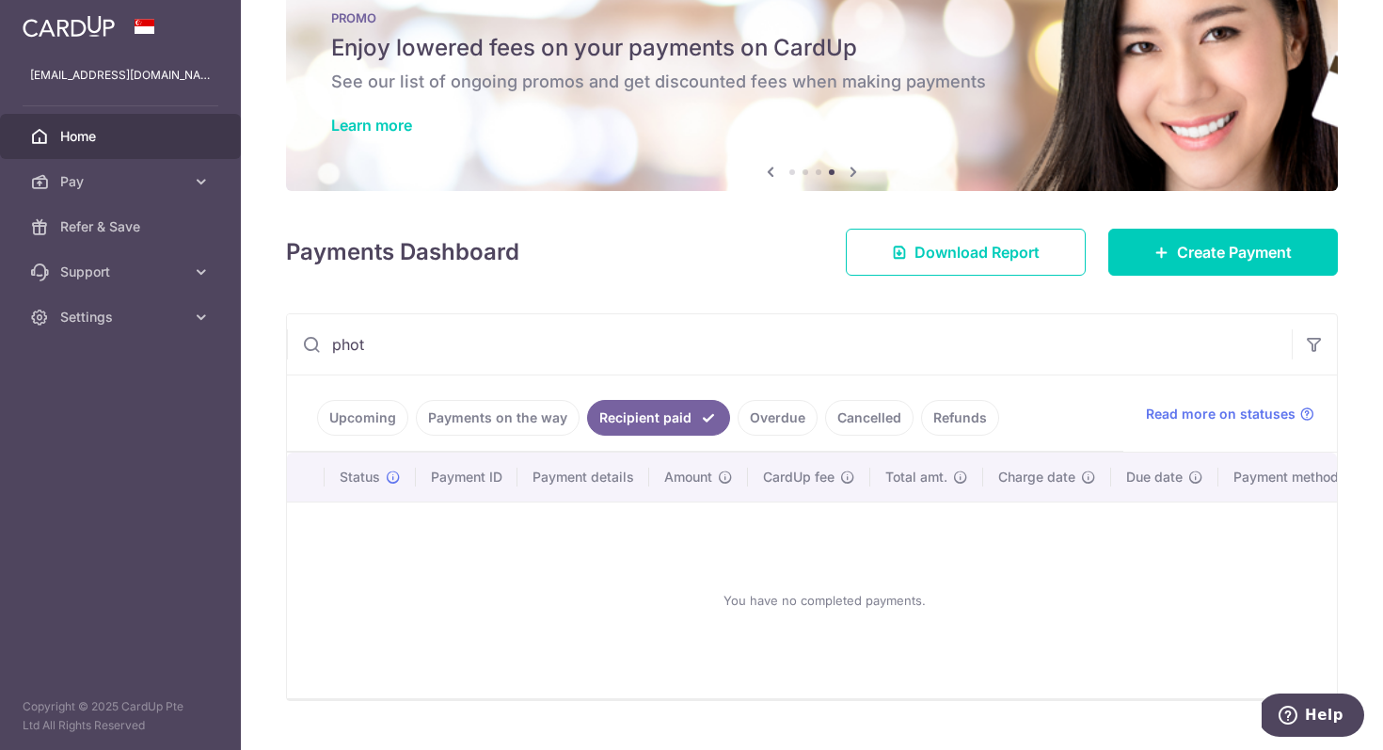
scroll to position [29, 0]
click at [460, 421] on link "Payments on the way" at bounding box center [498, 418] width 164 height 36
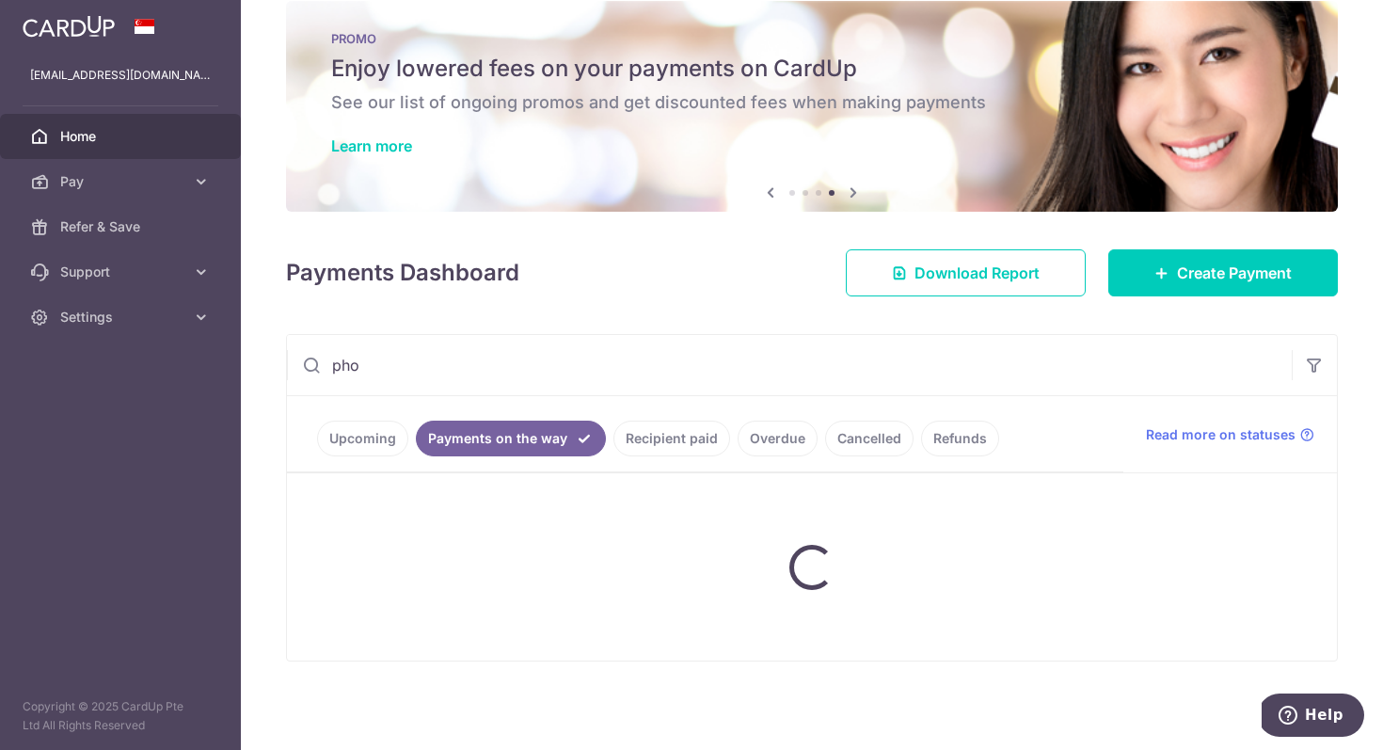
scroll to position [50, 0]
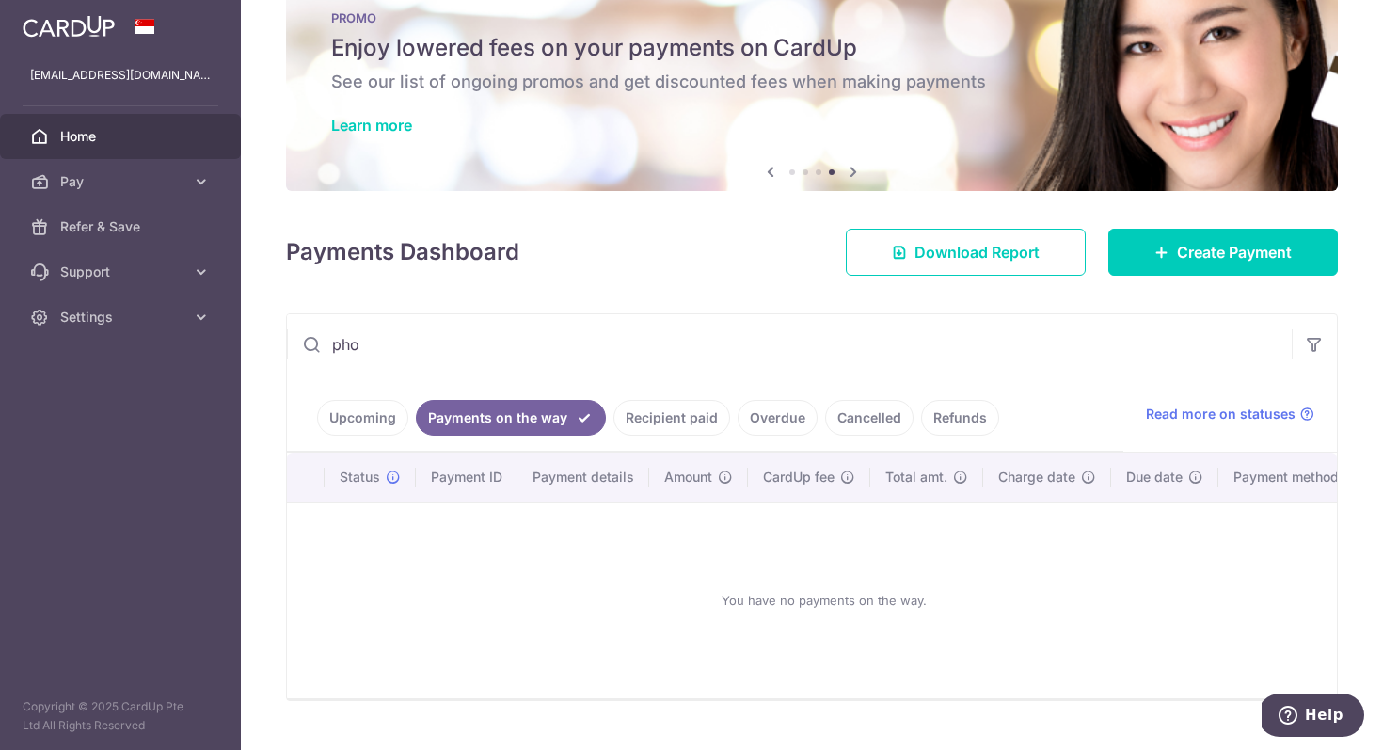
click at [457, 340] on input "pho" at bounding box center [789, 344] width 1005 height 60
type input "photon"
click at [360, 439] on ul "Upcoming Payments on the way Recipient paid Overdue Cancelled Refunds" at bounding box center [705, 413] width 836 height 76
click at [365, 426] on link "Upcoming" at bounding box center [362, 418] width 91 height 36
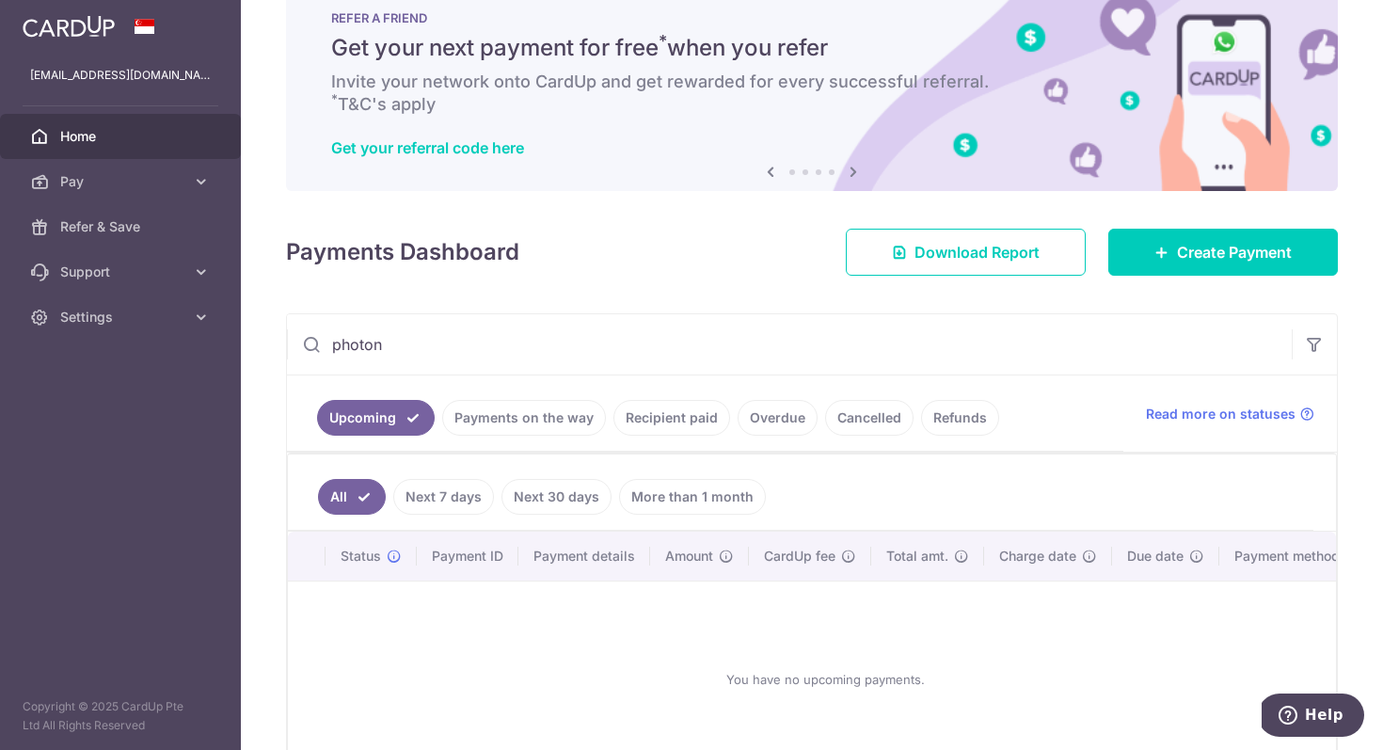
click at [449, 353] on input "photon" at bounding box center [789, 344] width 1005 height 60
